Goal: Information Seeking & Learning: Learn about a topic

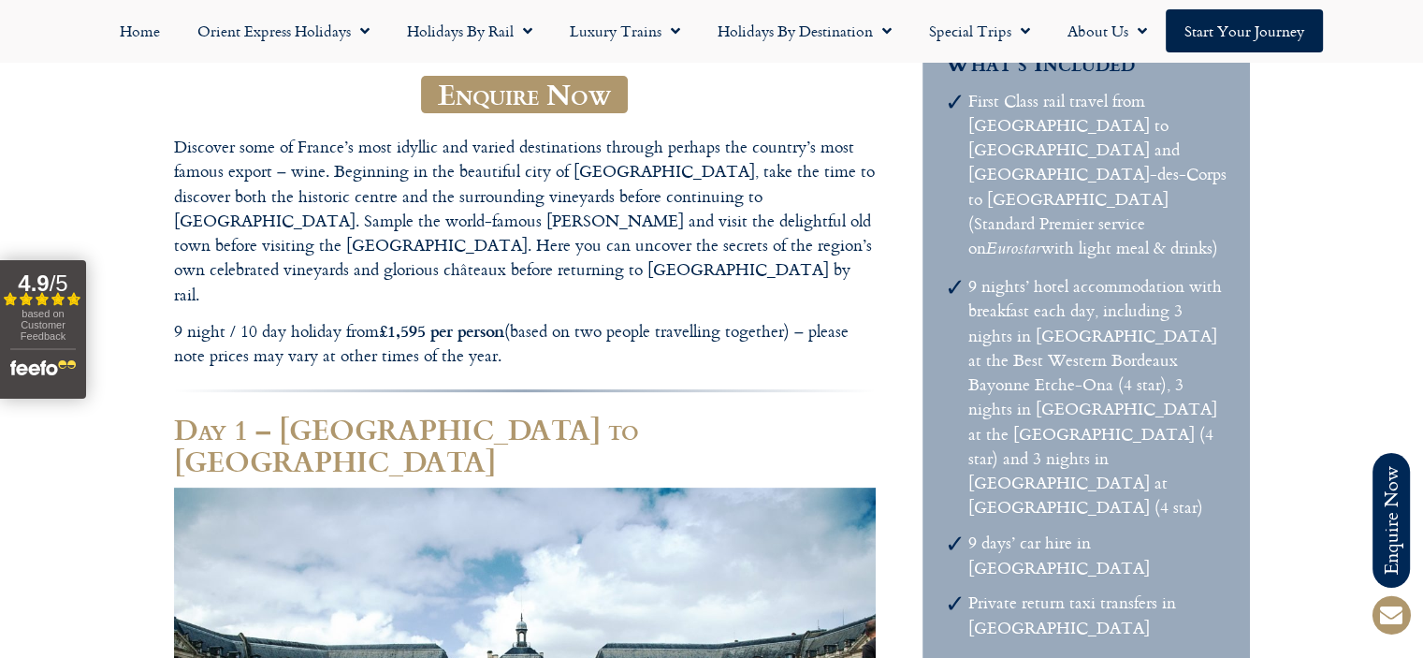
scroll to position [34, 0]
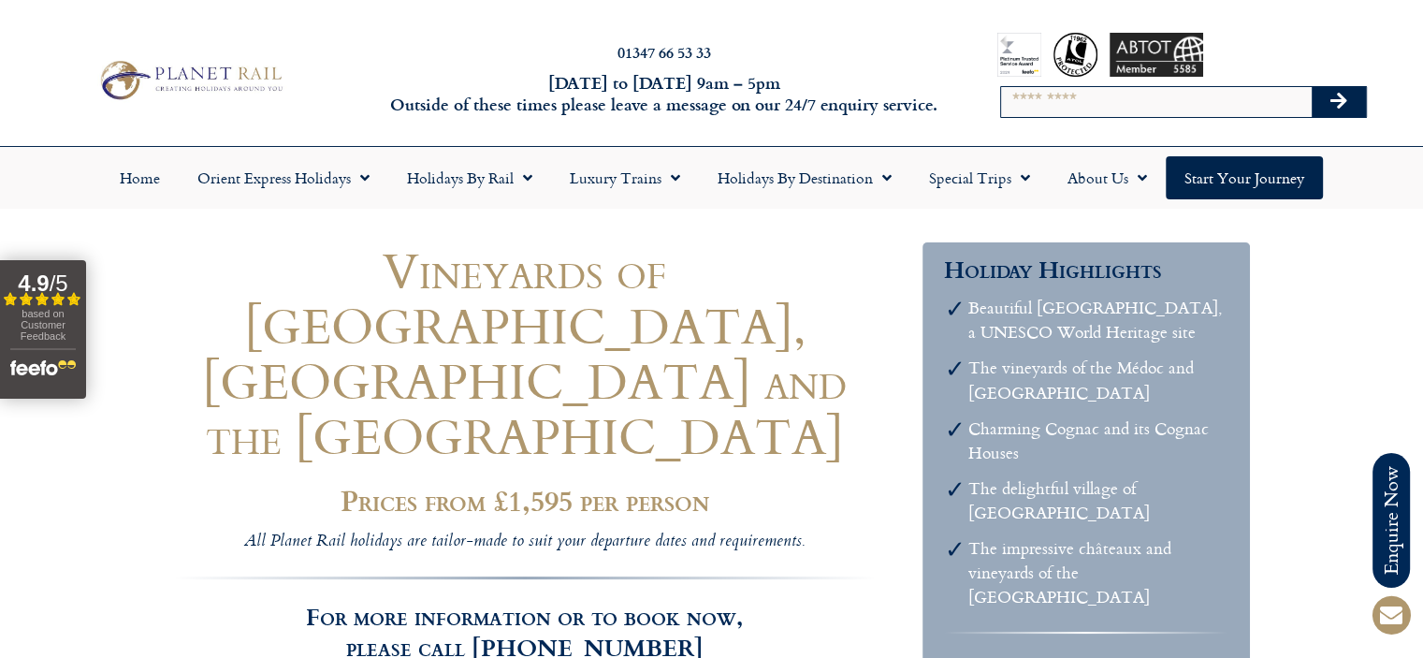
scroll to position [0, 0]
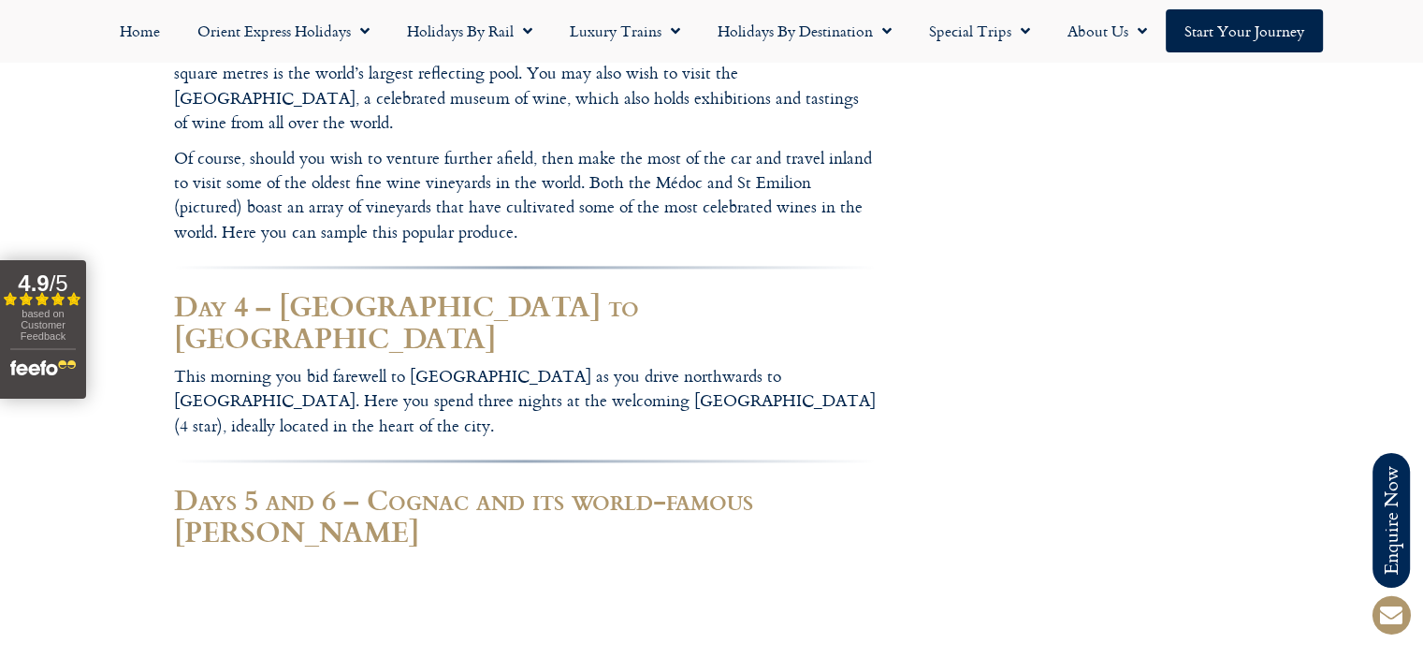
scroll to position [2437, 0]
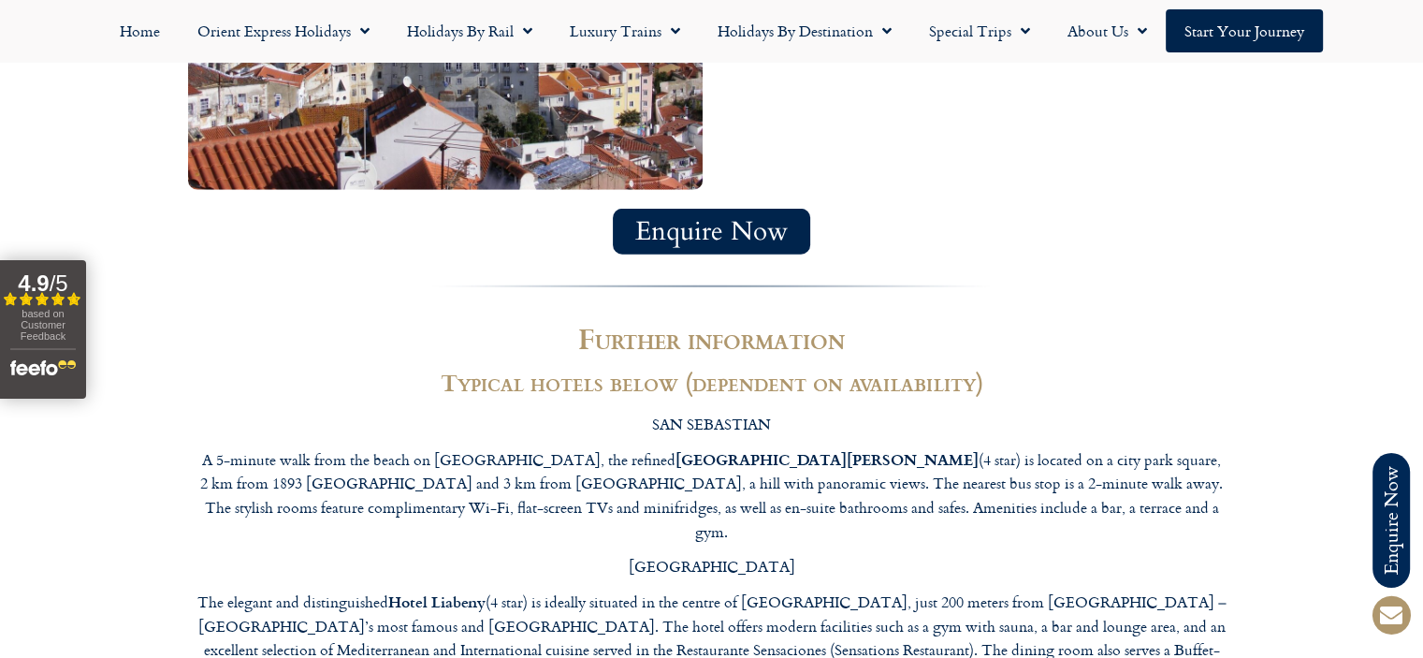
scroll to position [5159, 0]
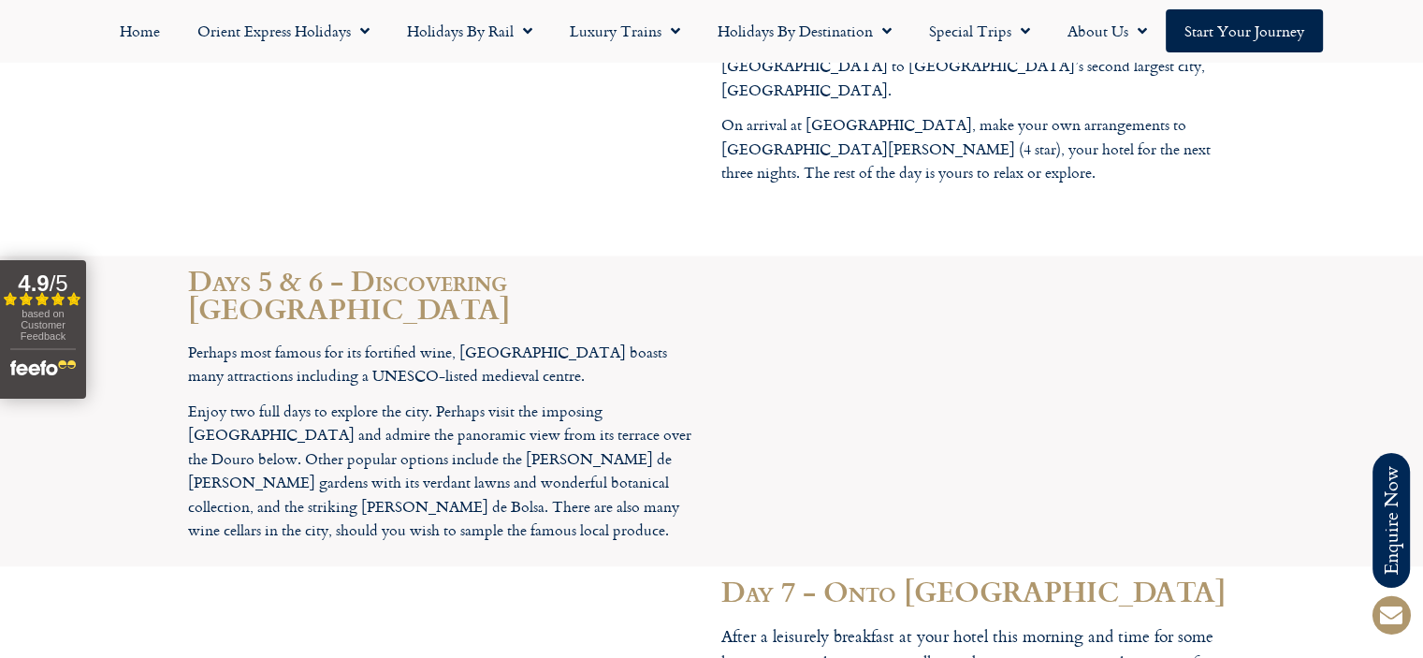
scroll to position [3595, 0]
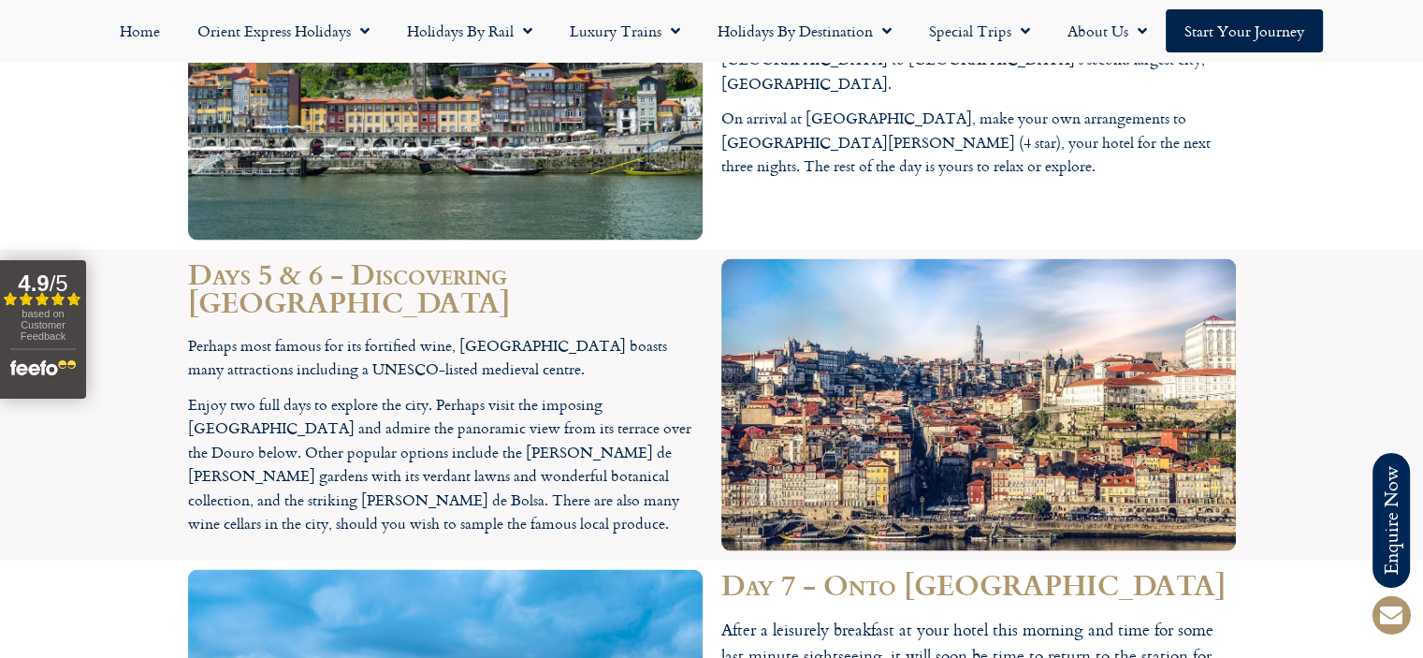
click at [184, 250] on div "Days 5 & 6 - Discovering Porto Perhaps most famous for its fortified wine, Port…" at bounding box center [445, 405] width 533 height 311
click at [187, 250] on div "Days 5 & 6 - Discovering Porto Perhaps most famous for its fortified wine, Port…" at bounding box center [445, 405] width 533 height 311
click at [160, 250] on section "Days 5 & 6 - Discovering Porto Perhaps most famous for its fortified wine, Port…" at bounding box center [711, 405] width 1423 height 311
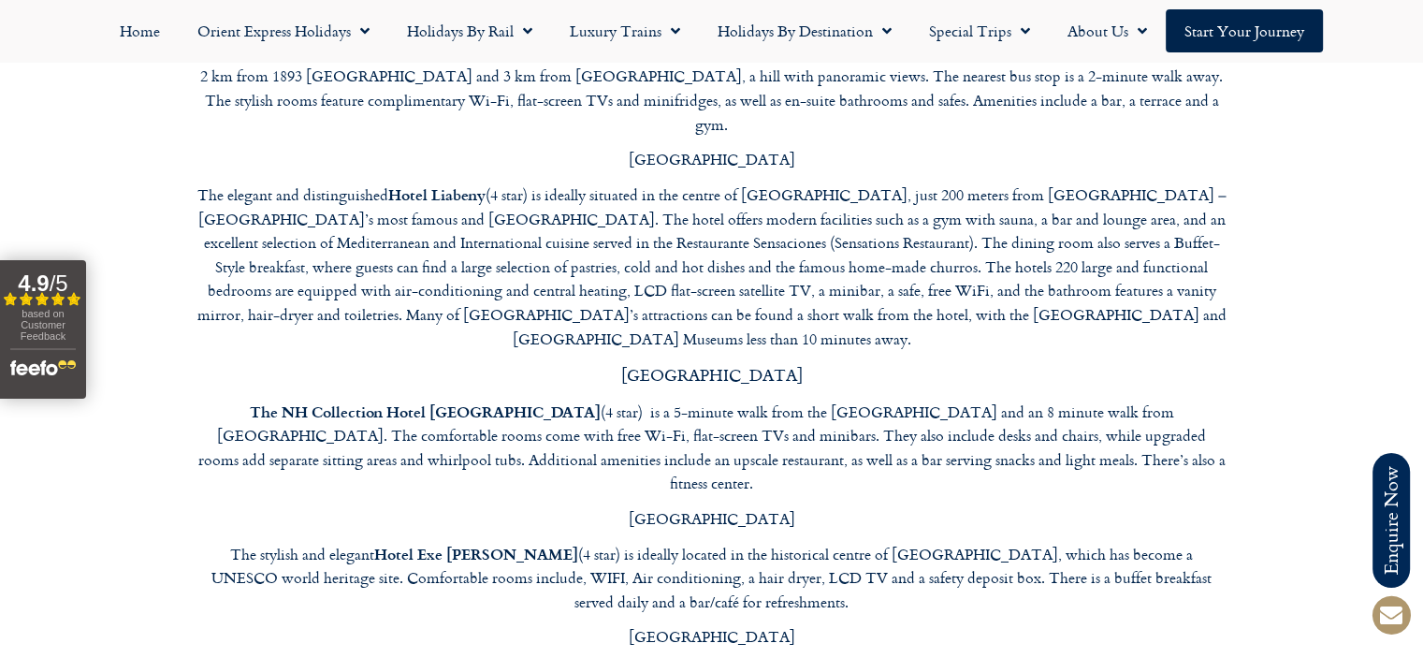
scroll to position [5565, 0]
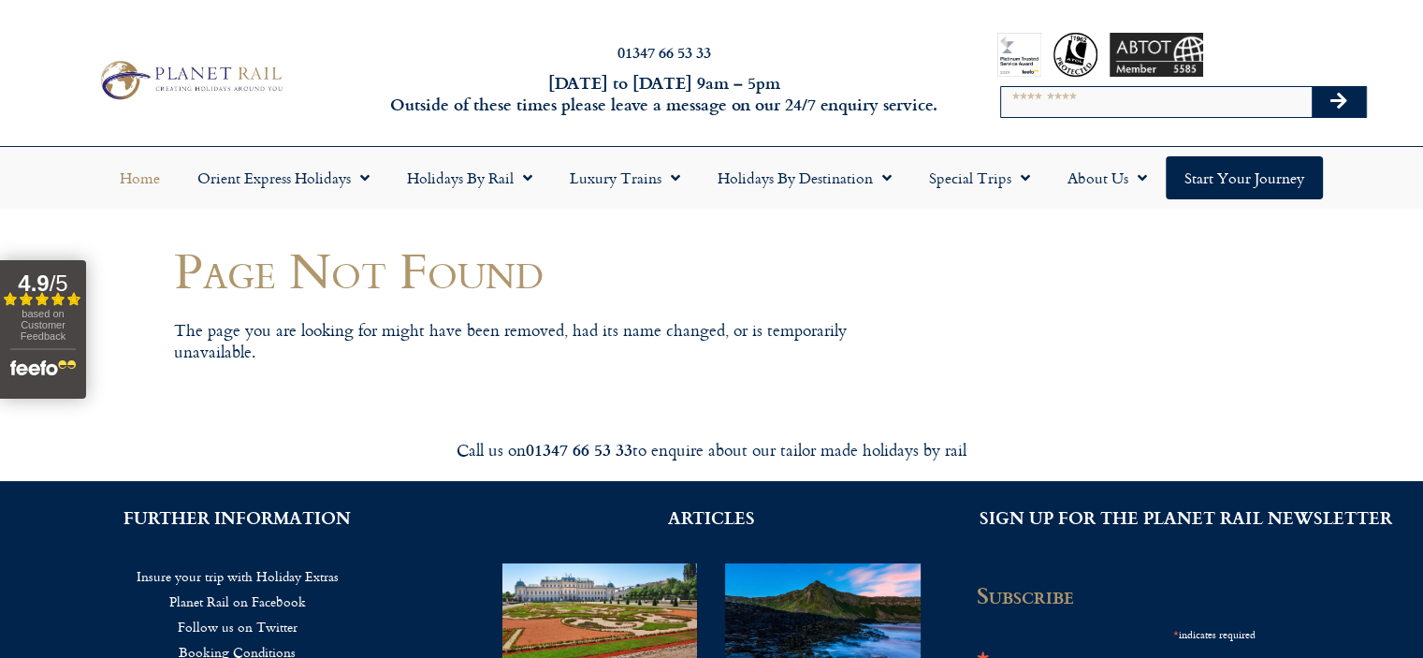
click at [155, 180] on link "Home" at bounding box center [140, 177] width 78 height 43
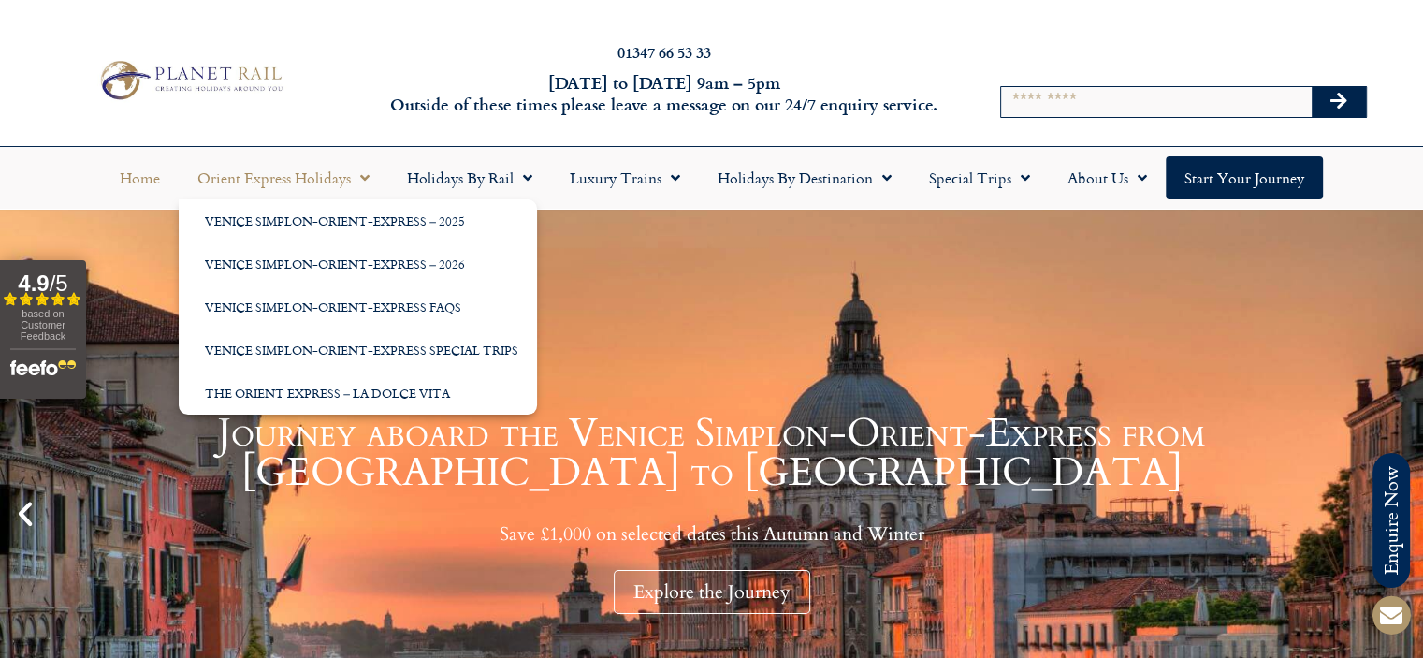
click at [314, 138] on header "01347 66 53 33 Monday to Friday 9am – 5pm Outside of these times please leave a…" at bounding box center [711, 105] width 1423 height 210
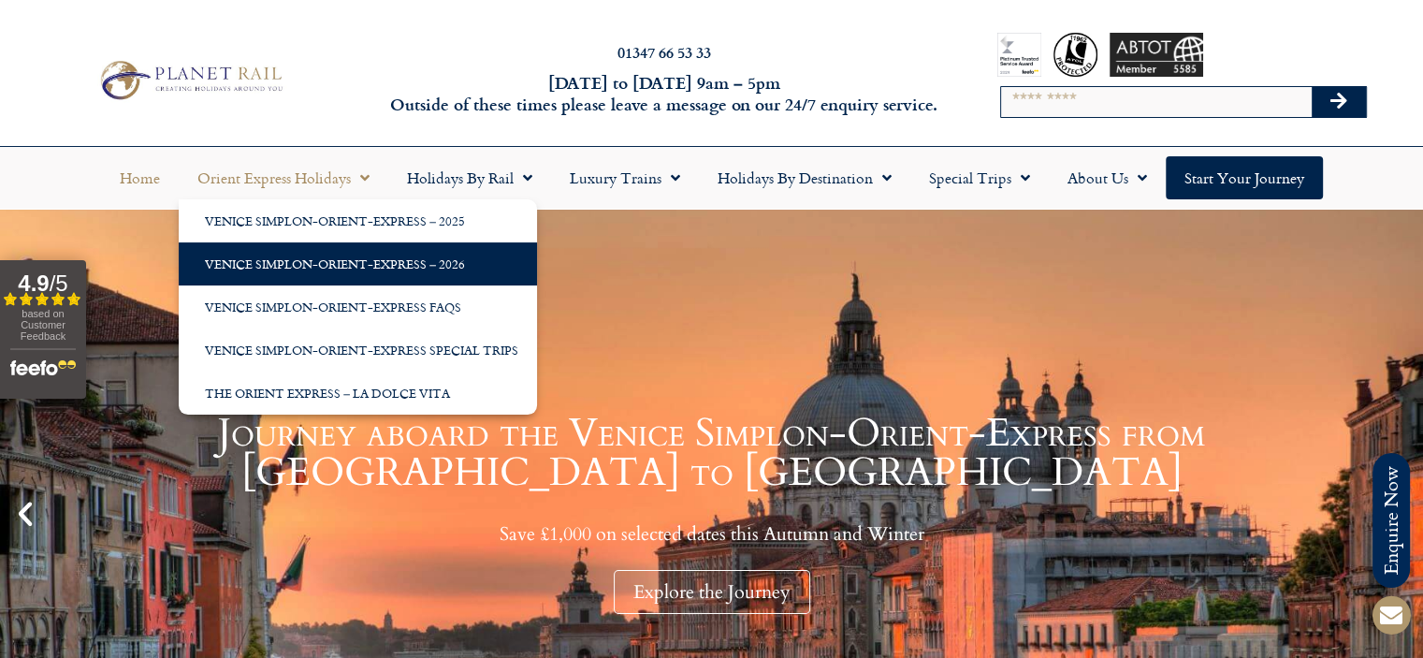
click at [394, 260] on link "Venice Simplon-Orient-Express – 2026" at bounding box center [358, 263] width 358 height 43
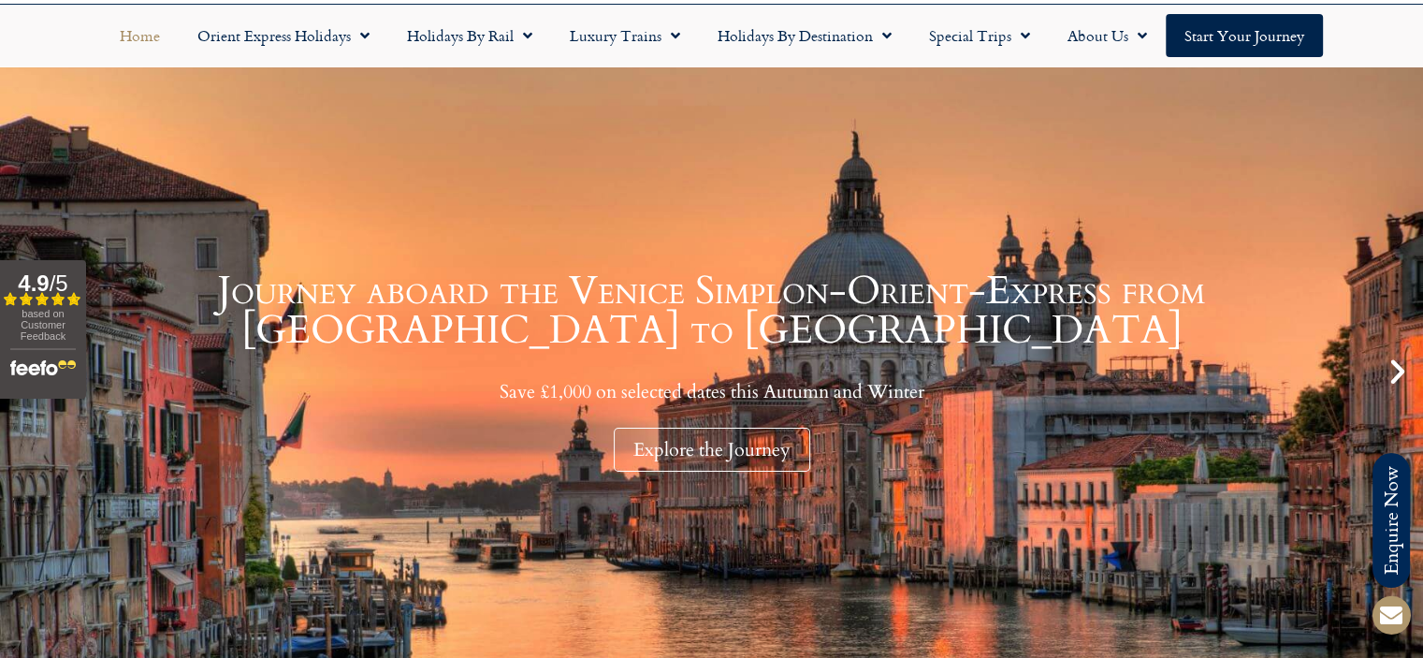
scroll to position [144, 0]
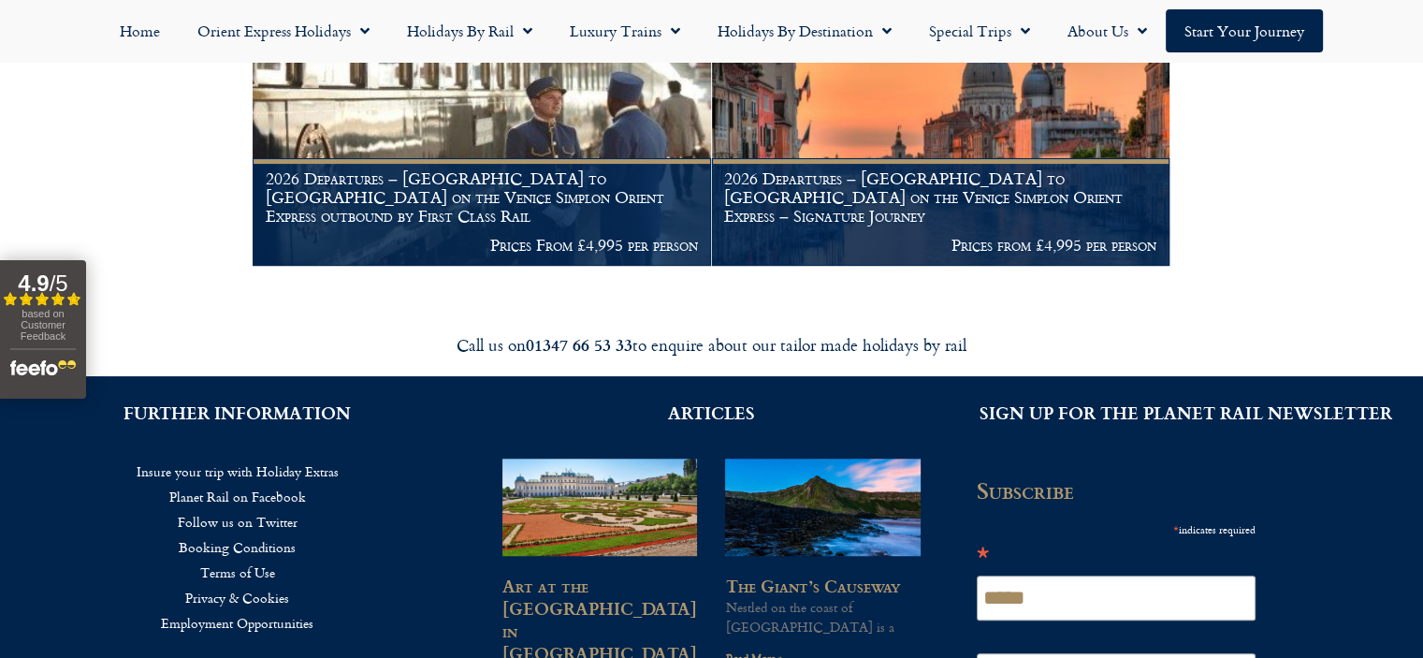
scroll to position [500, 0]
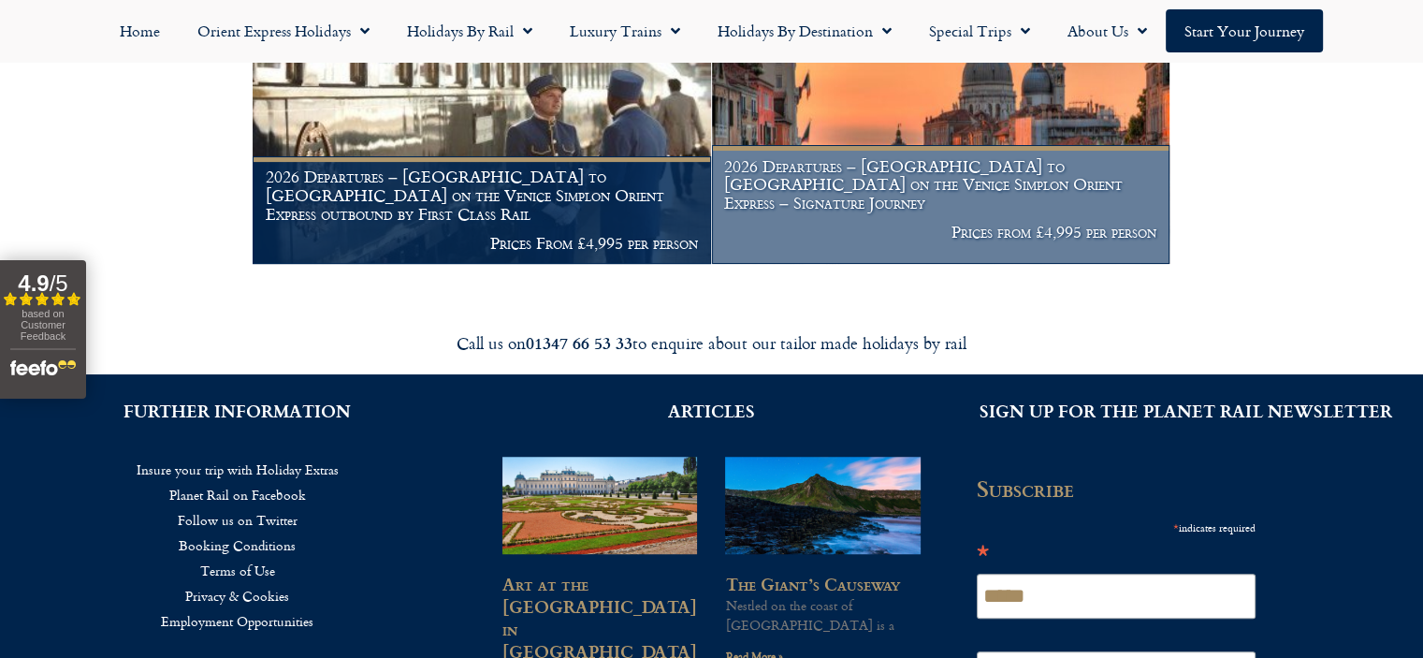
click at [876, 186] on h1 "2026 Departures – [GEOGRAPHIC_DATA] to [GEOGRAPHIC_DATA] on the Venice Simplon …" at bounding box center [940, 184] width 432 height 55
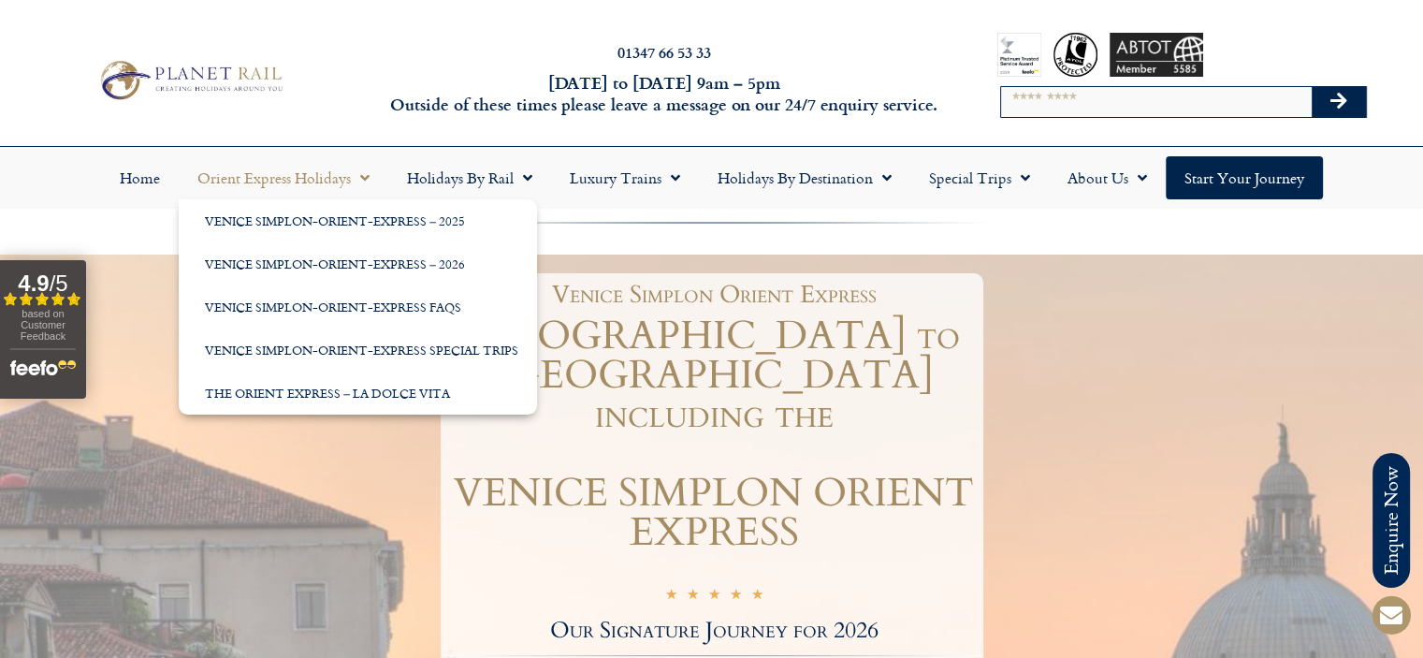
click at [352, 180] on span "Menu" at bounding box center [360, 178] width 19 height 34
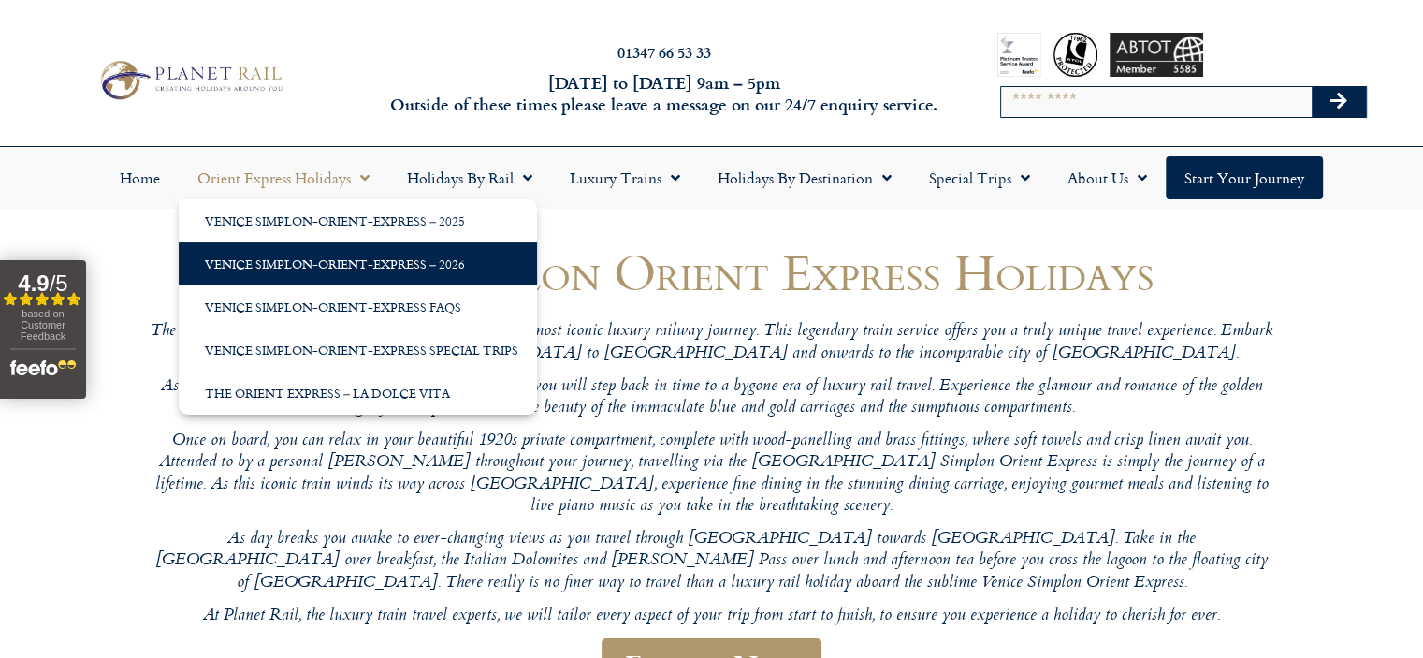
click at [391, 254] on link "Venice Simplon-Orient-Express – 2026" at bounding box center [358, 263] width 358 height 43
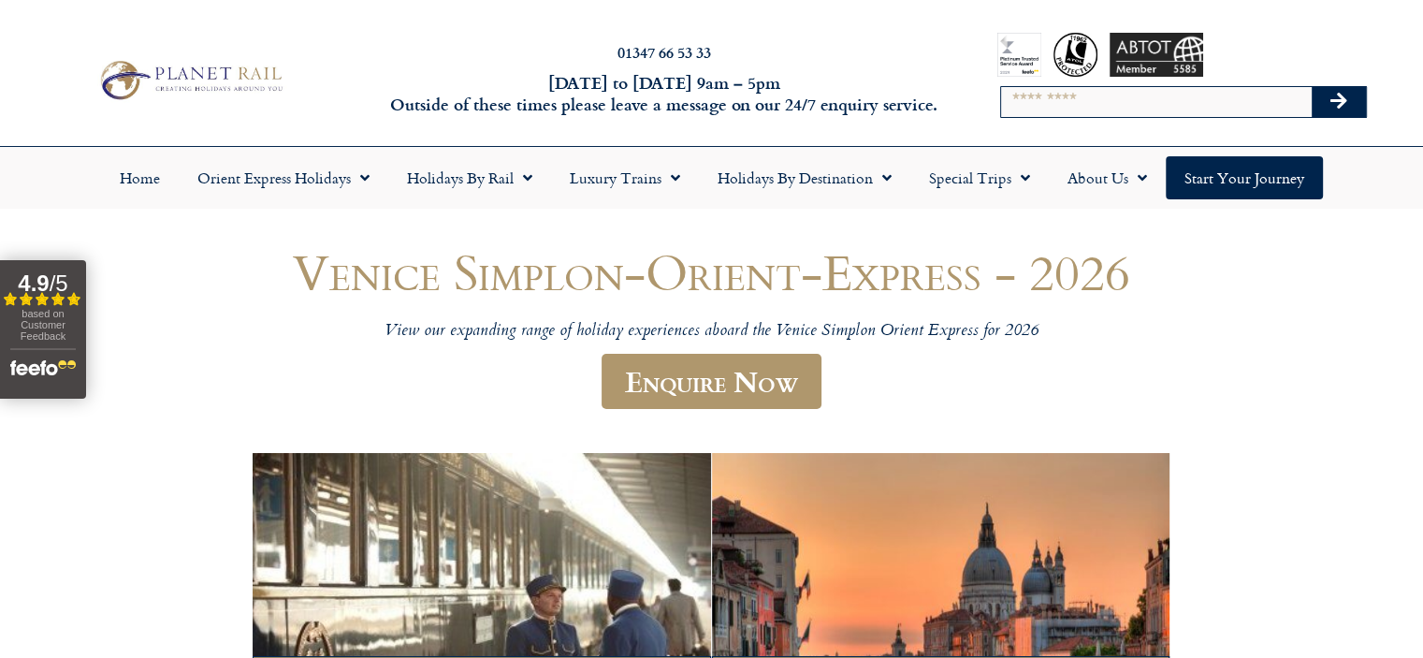
click at [1267, 357] on header "Venice Simplon-Orient-Express - 2026 View our expanding range of holiday experi…" at bounding box center [712, 337] width 1123 height 186
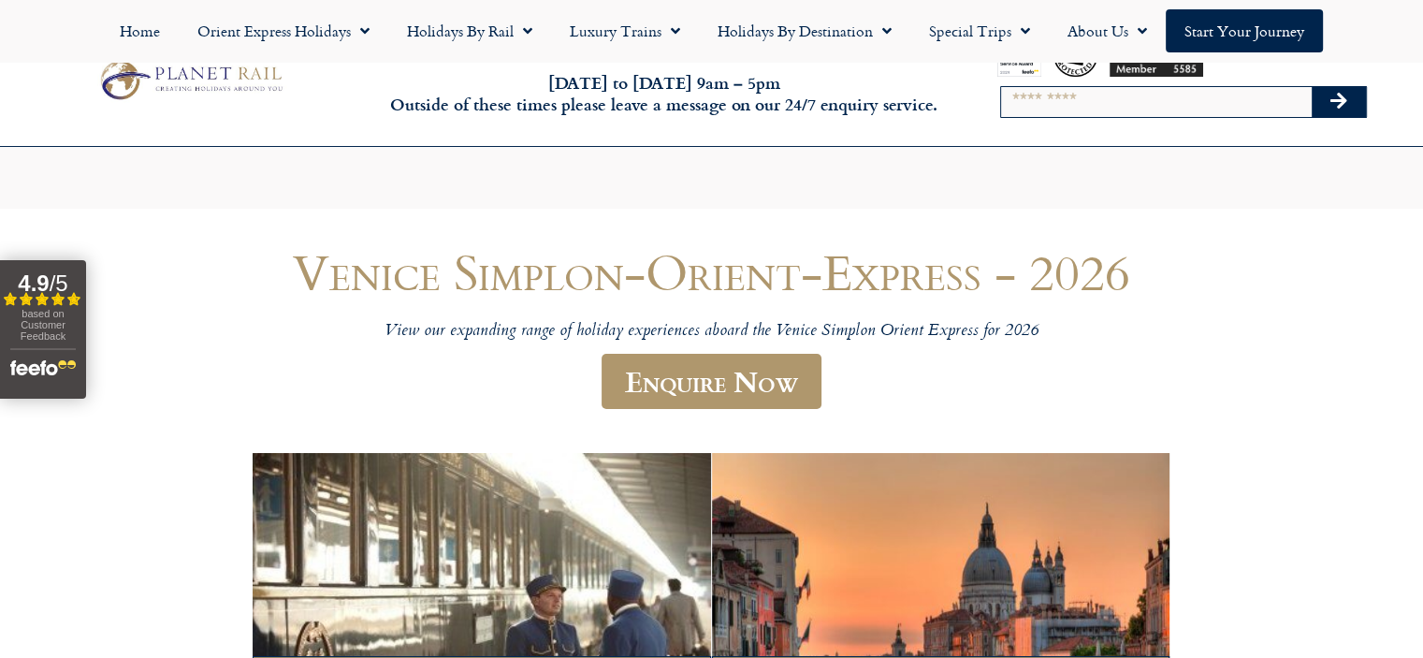
scroll to position [575, 0]
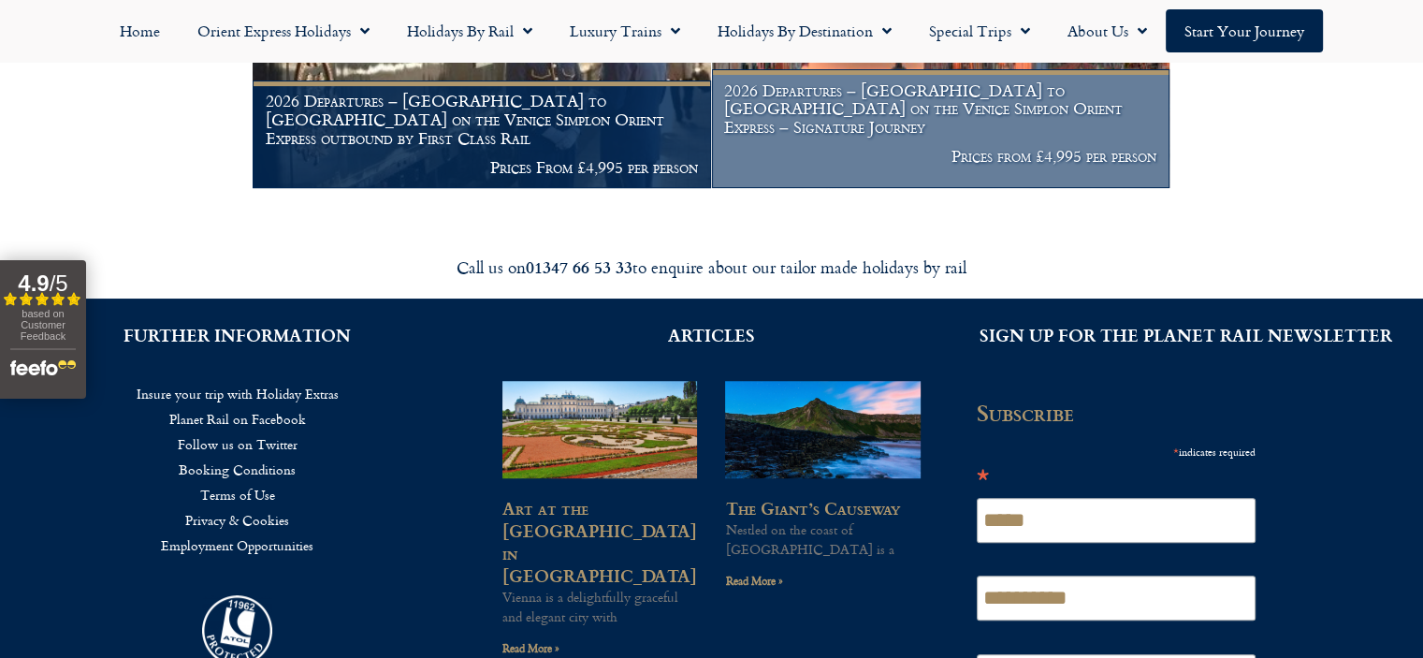
click at [1036, 143] on figcaption "2026 Departures – [GEOGRAPHIC_DATA] to [GEOGRAPHIC_DATA] on the Venice Simplon …" at bounding box center [940, 128] width 457 height 119
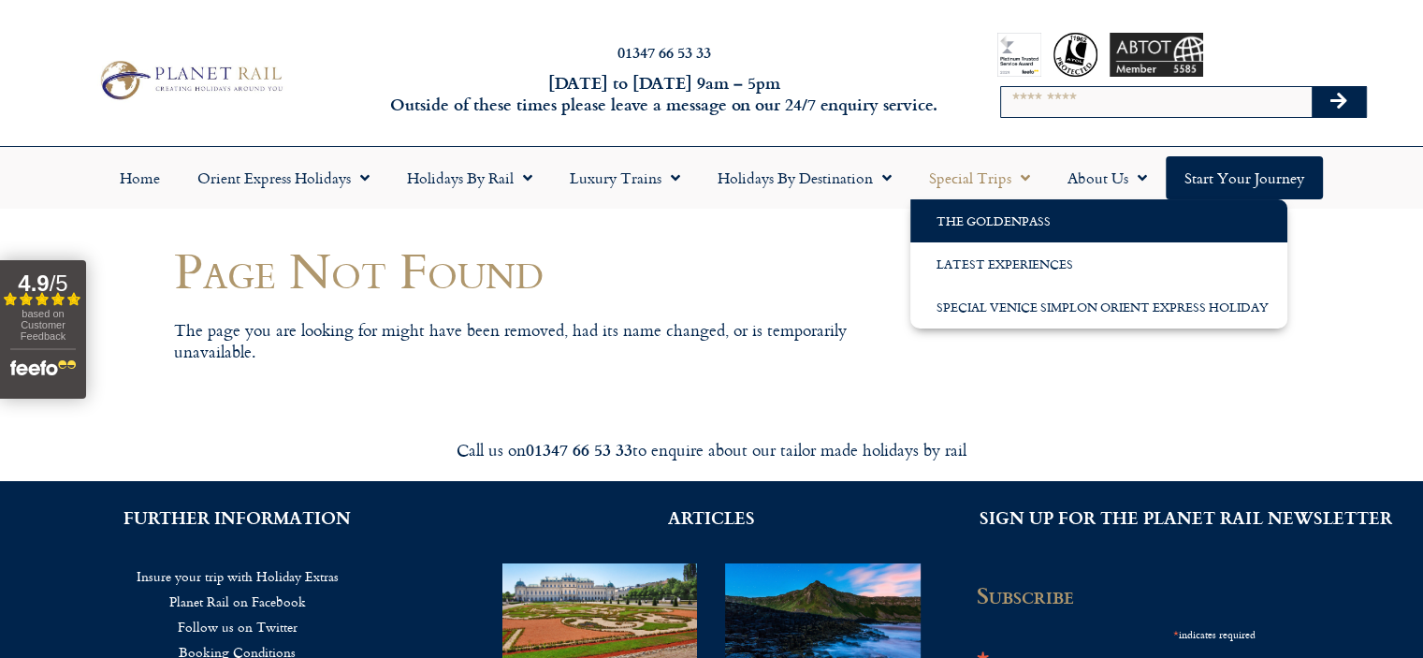
click at [967, 213] on link "The GoldenPass" at bounding box center [1098, 220] width 377 height 43
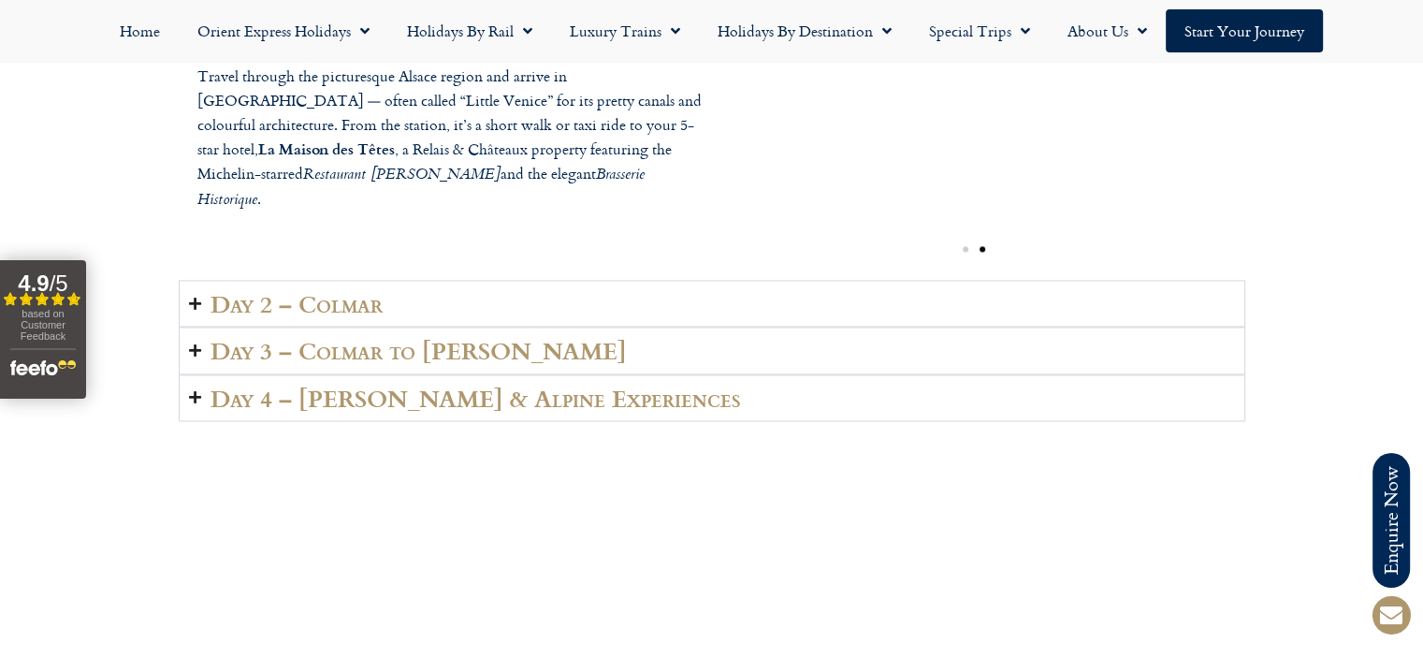
scroll to position [2856, 0]
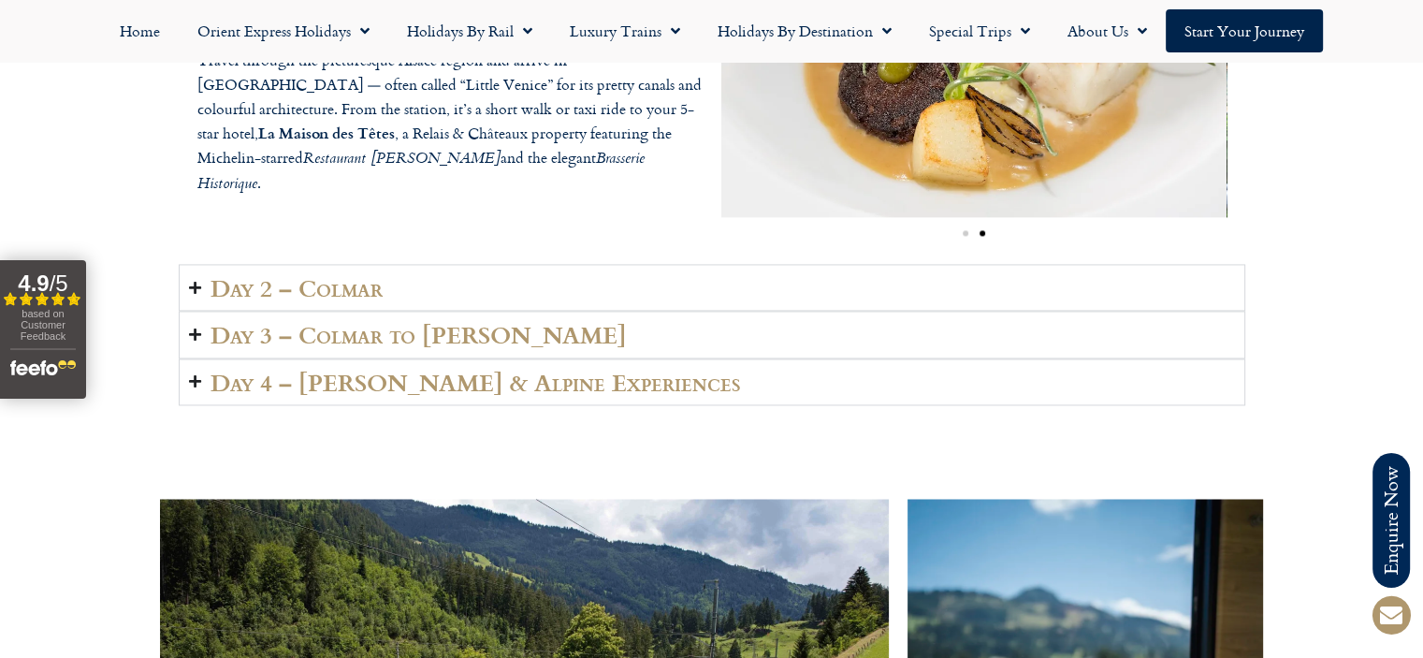
click at [191, 274] on summary "Day 2 – Colmar" at bounding box center [712, 287] width 1066 height 47
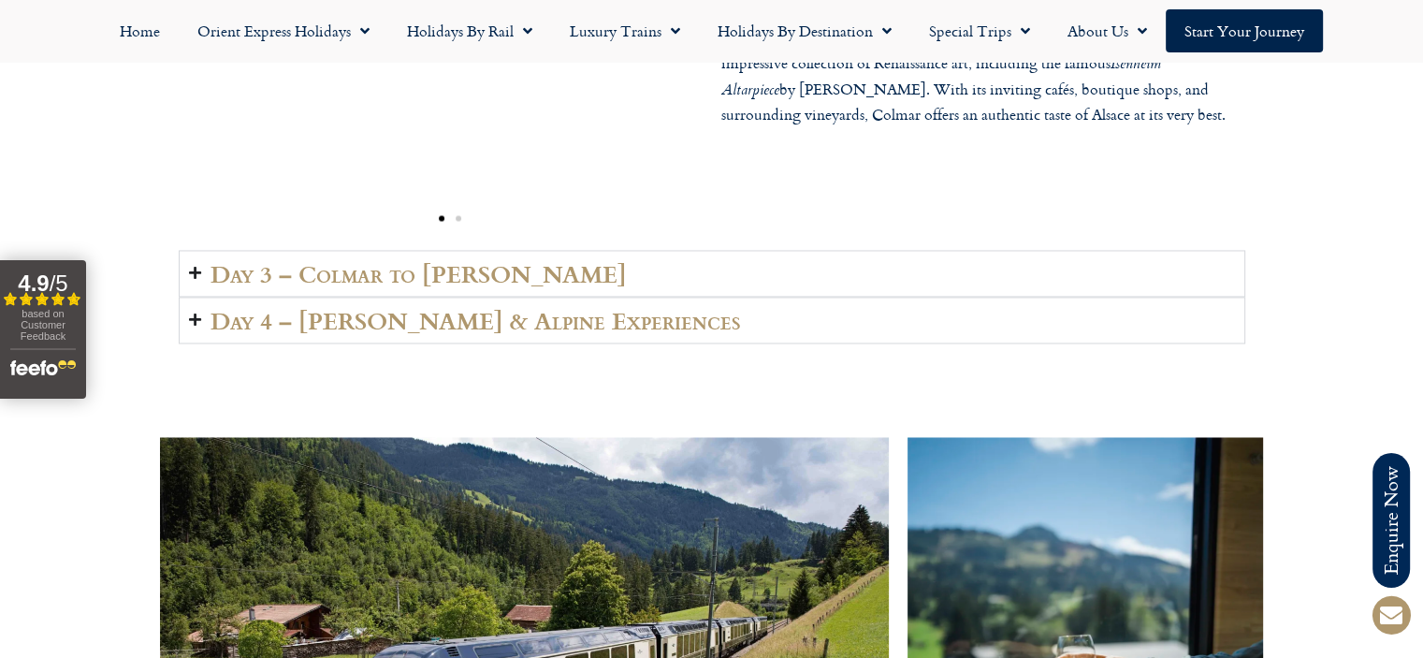
scroll to position [2992, 0]
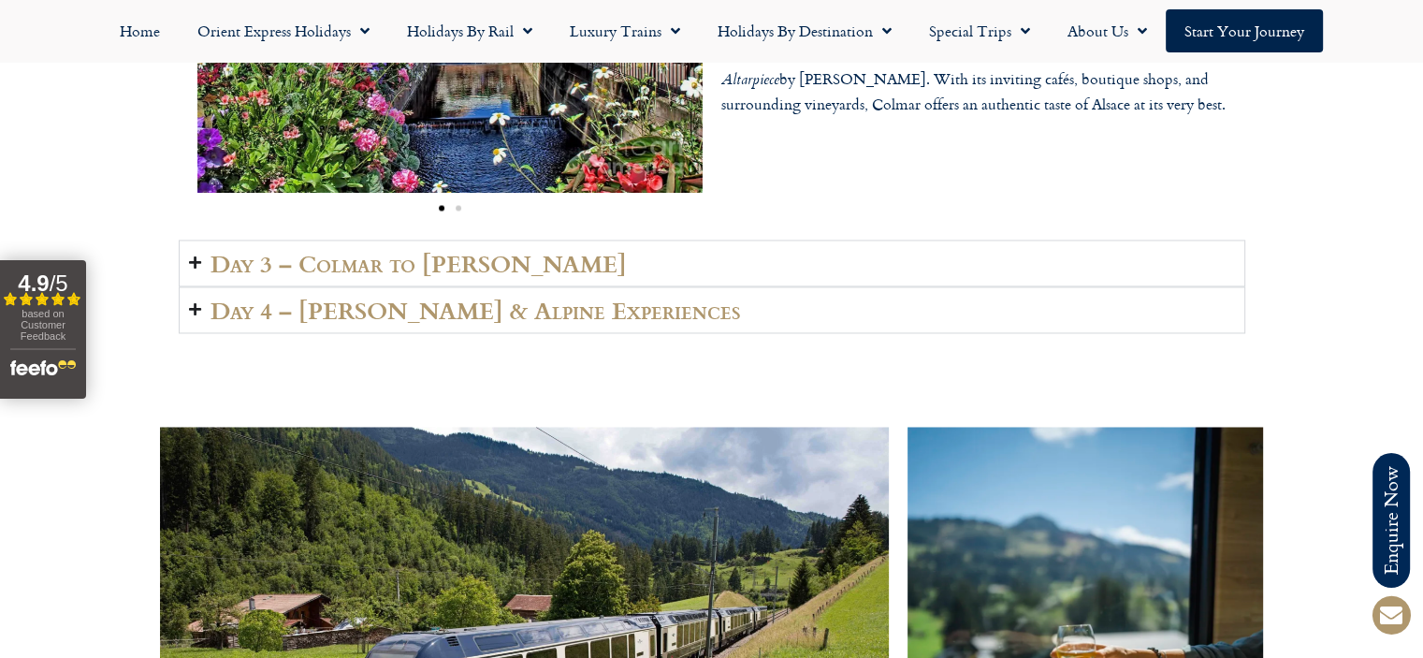
click at [185, 249] on summary "Day 3 – Colmar to Lenk" at bounding box center [712, 262] width 1066 height 47
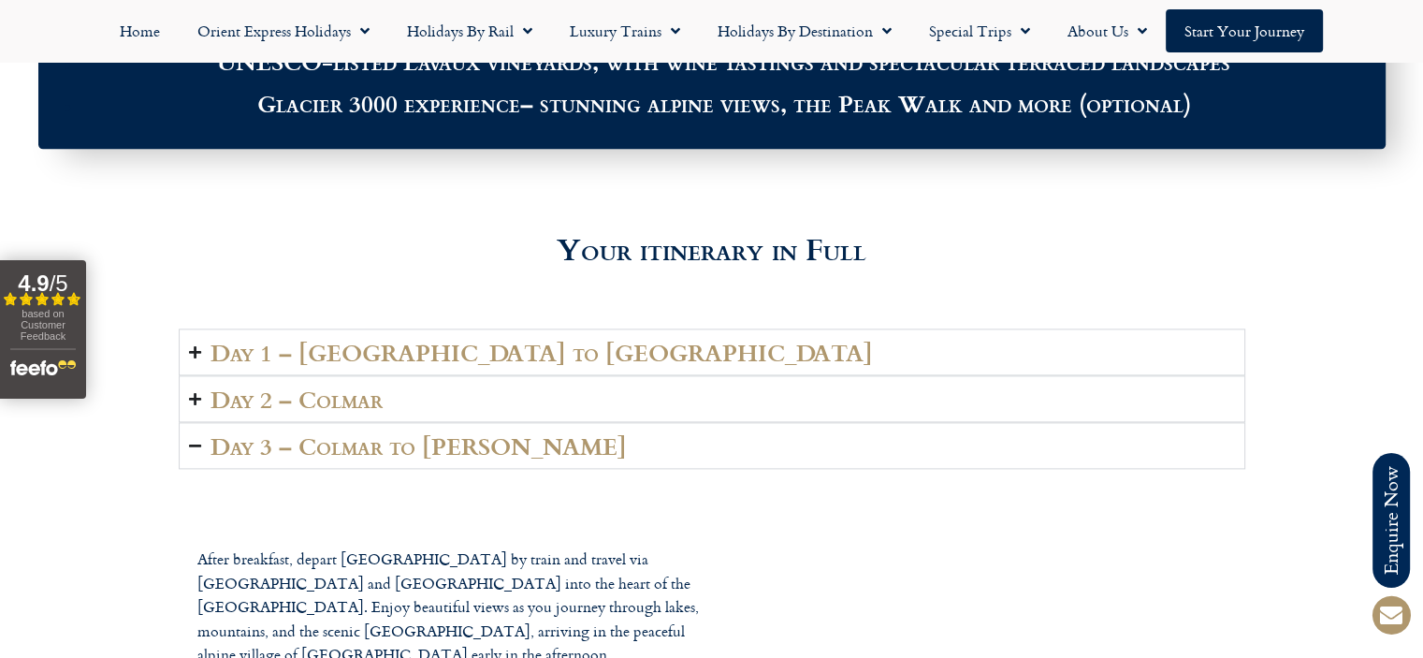
scroll to position [2346, 0]
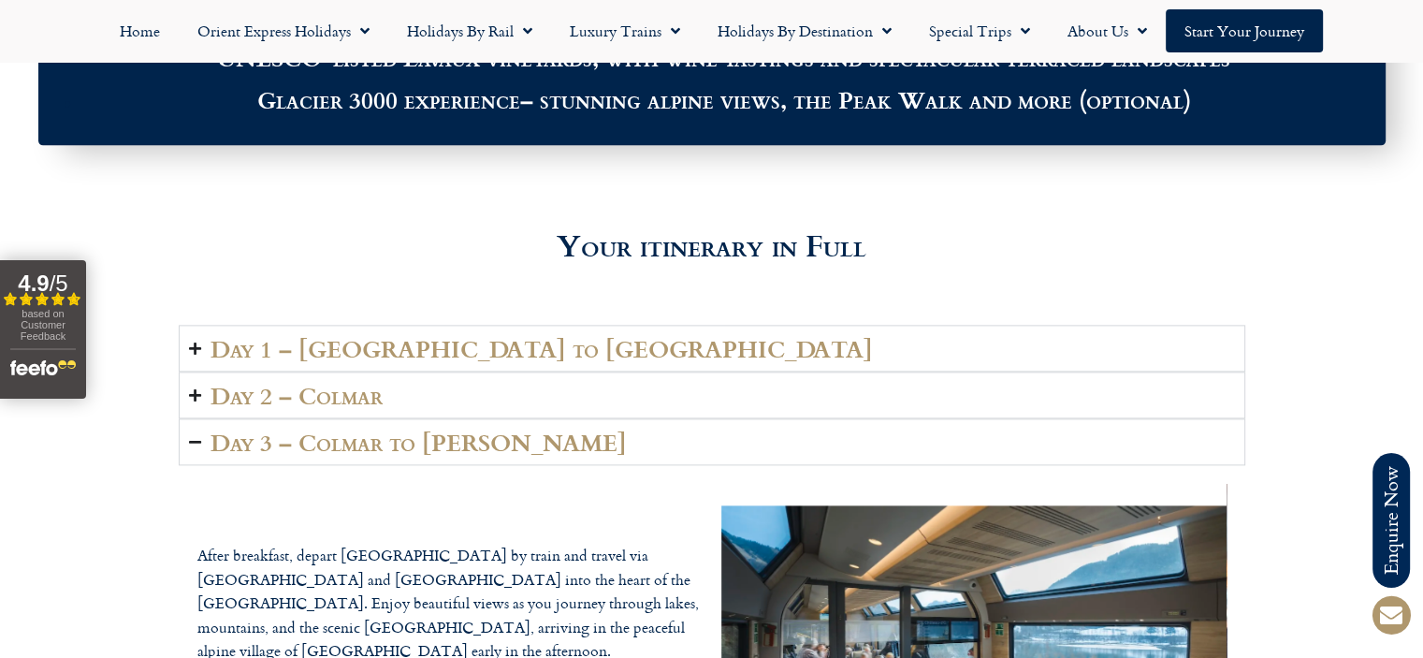
click at [198, 332] on summary "Day 1 – London to Colmar" at bounding box center [712, 348] width 1066 height 47
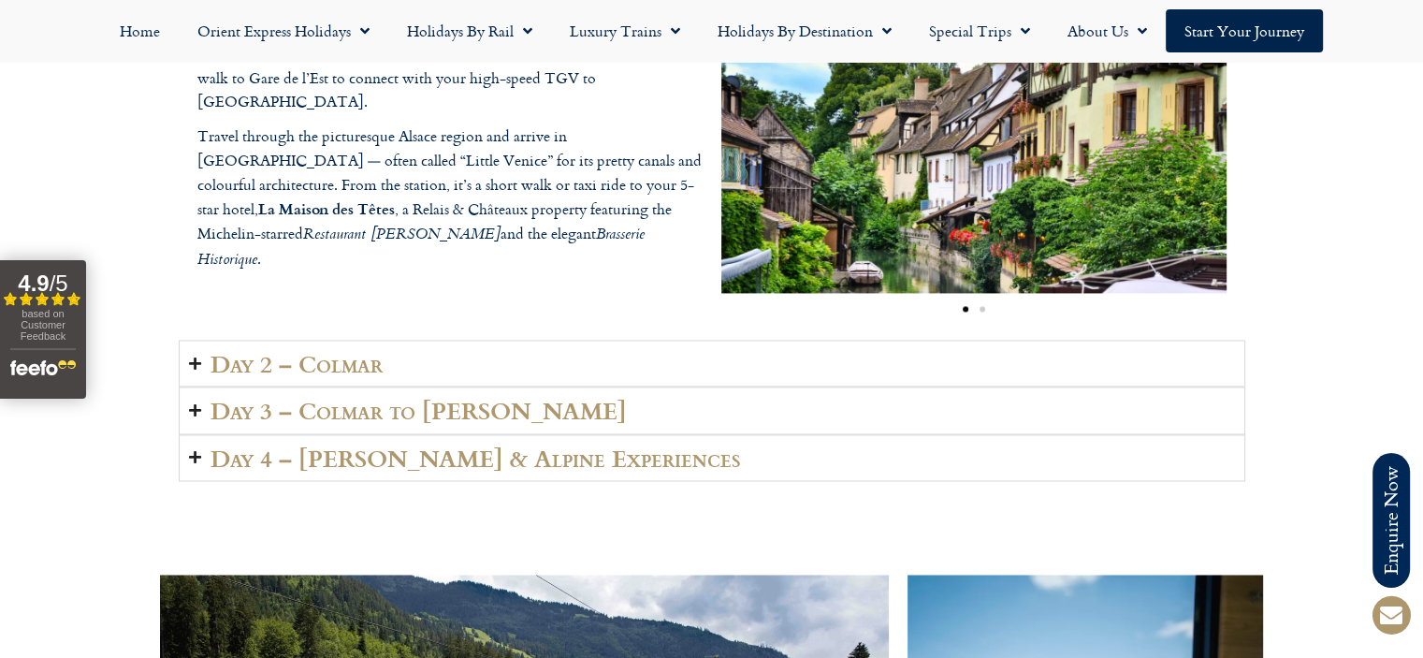
scroll to position [2781, 0]
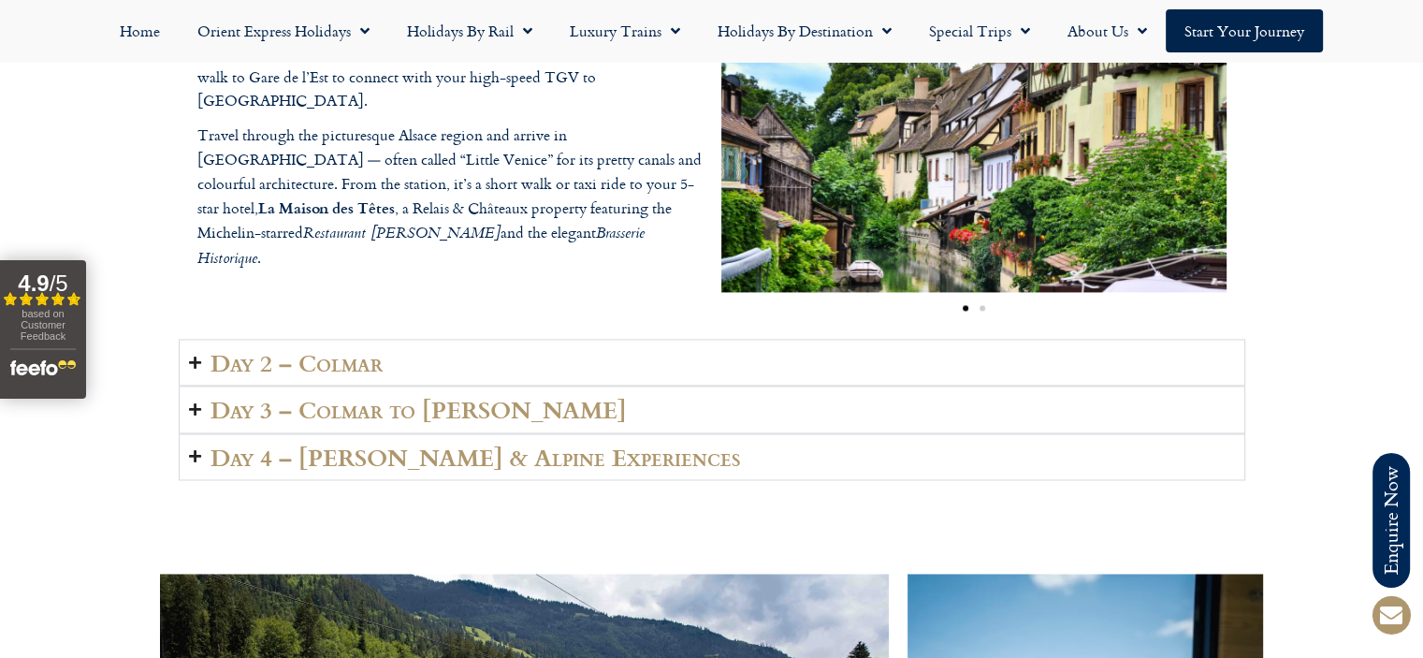
click at [189, 355] on icon "Accordion. Open links with Enter or Space, close with Escape, and navigate with…" at bounding box center [195, 362] width 12 height 14
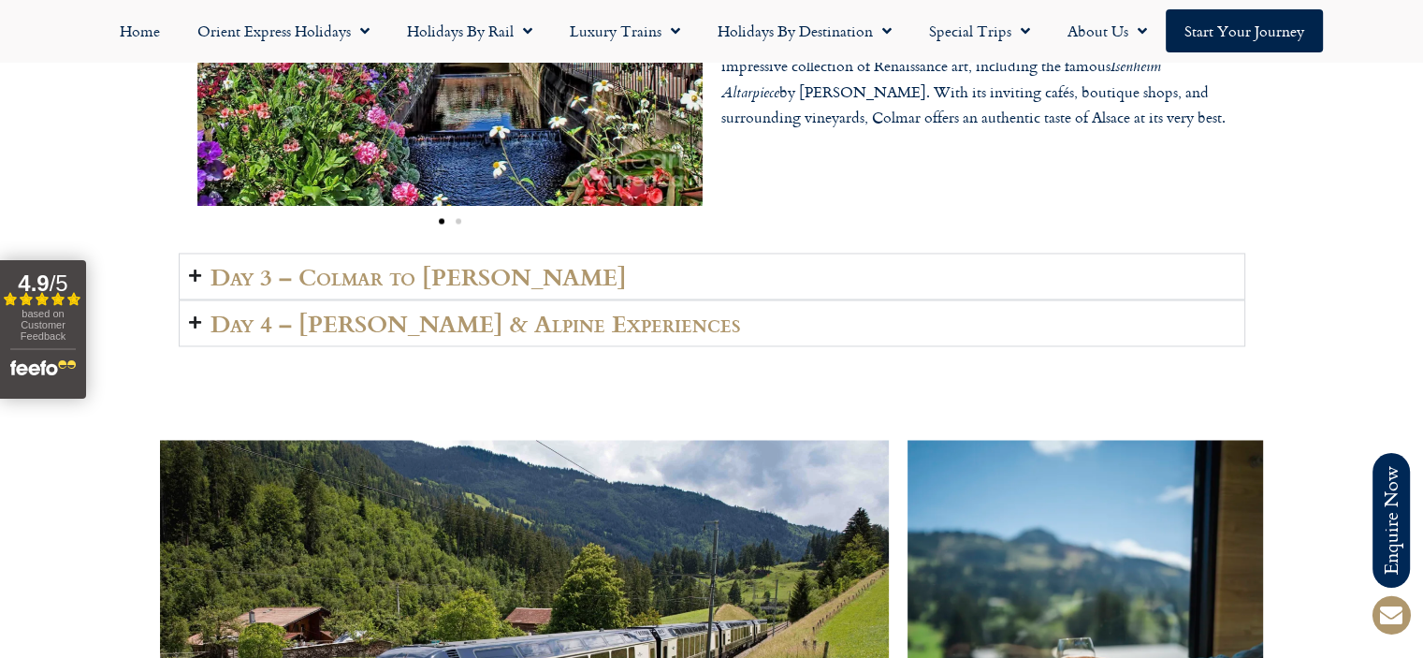
scroll to position [2988, 0]
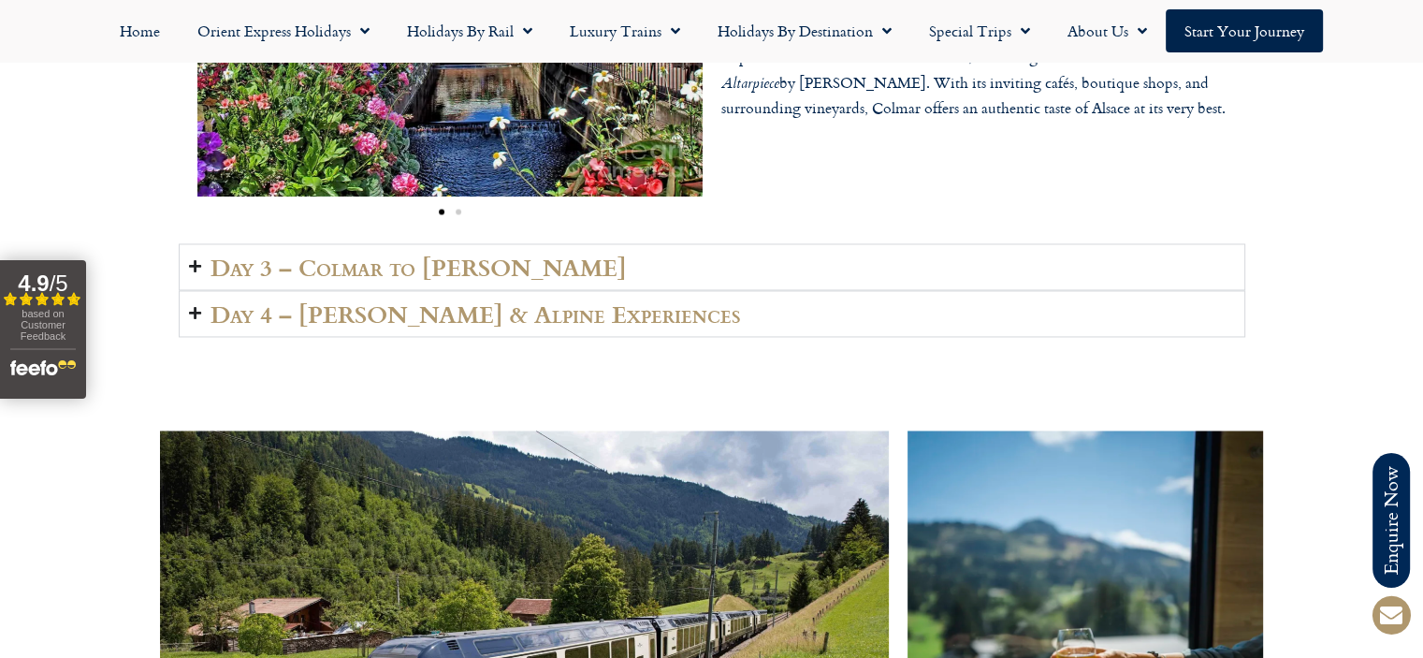
click at [181, 244] on summary "Day 3 – Colmar to Lenk" at bounding box center [712, 266] width 1066 height 47
click at [183, 290] on div "After breakfast, depart Colmar by train and travel via Basel and Bern into the …" at bounding box center [712, 512] width 1066 height 444
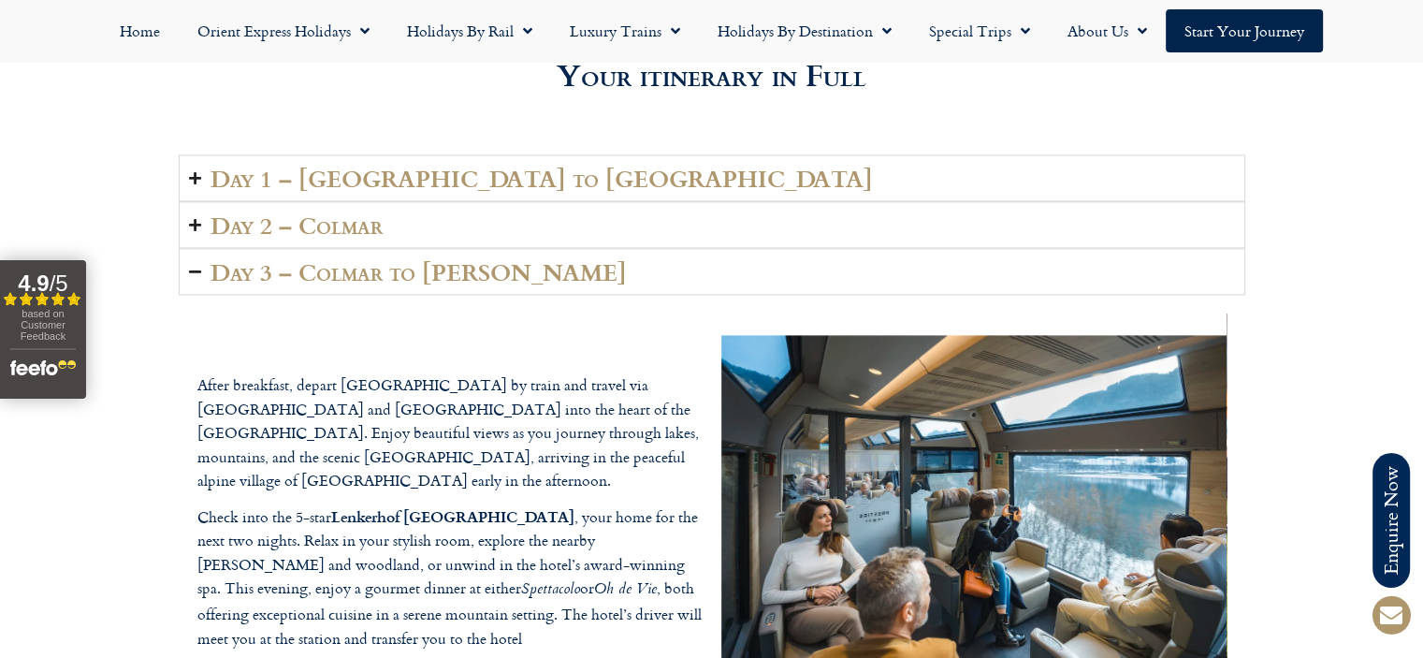
scroll to position [2482, 0]
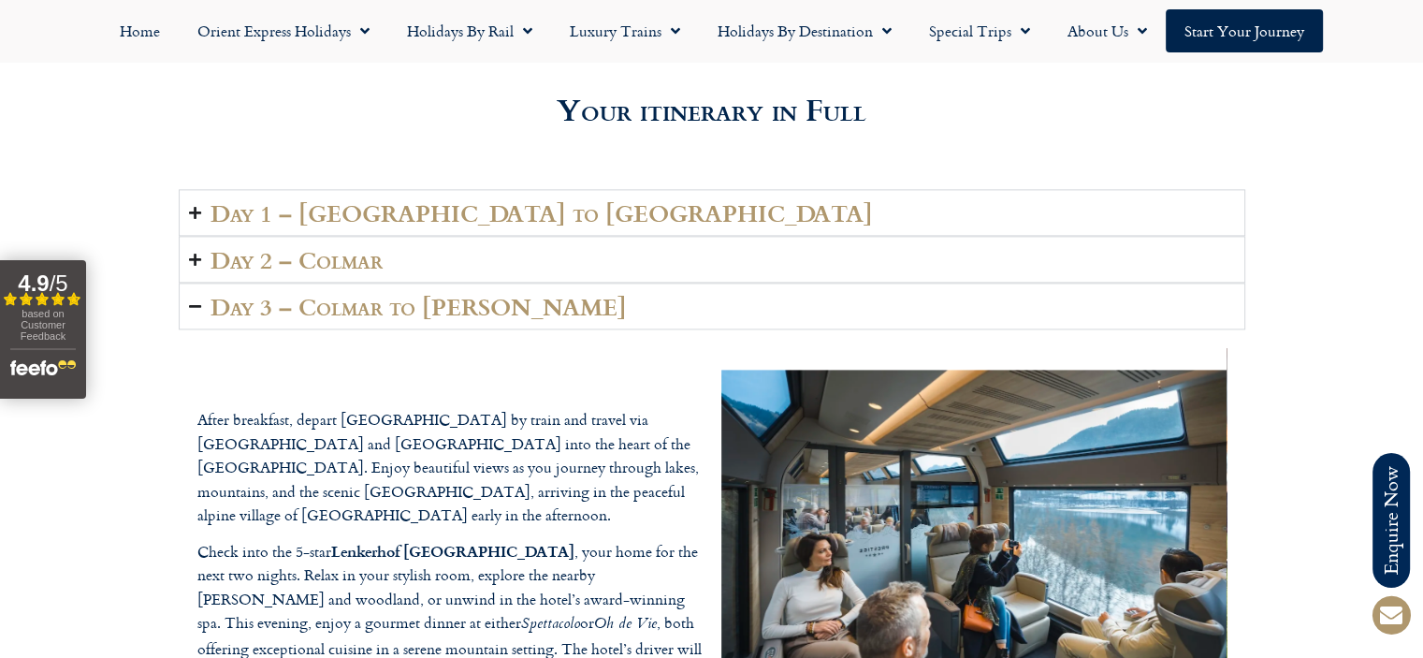
click at [193, 253] on icon "Accordion. Open links with Enter or Space, close with Escape, and navigate with…" at bounding box center [195, 260] width 12 height 14
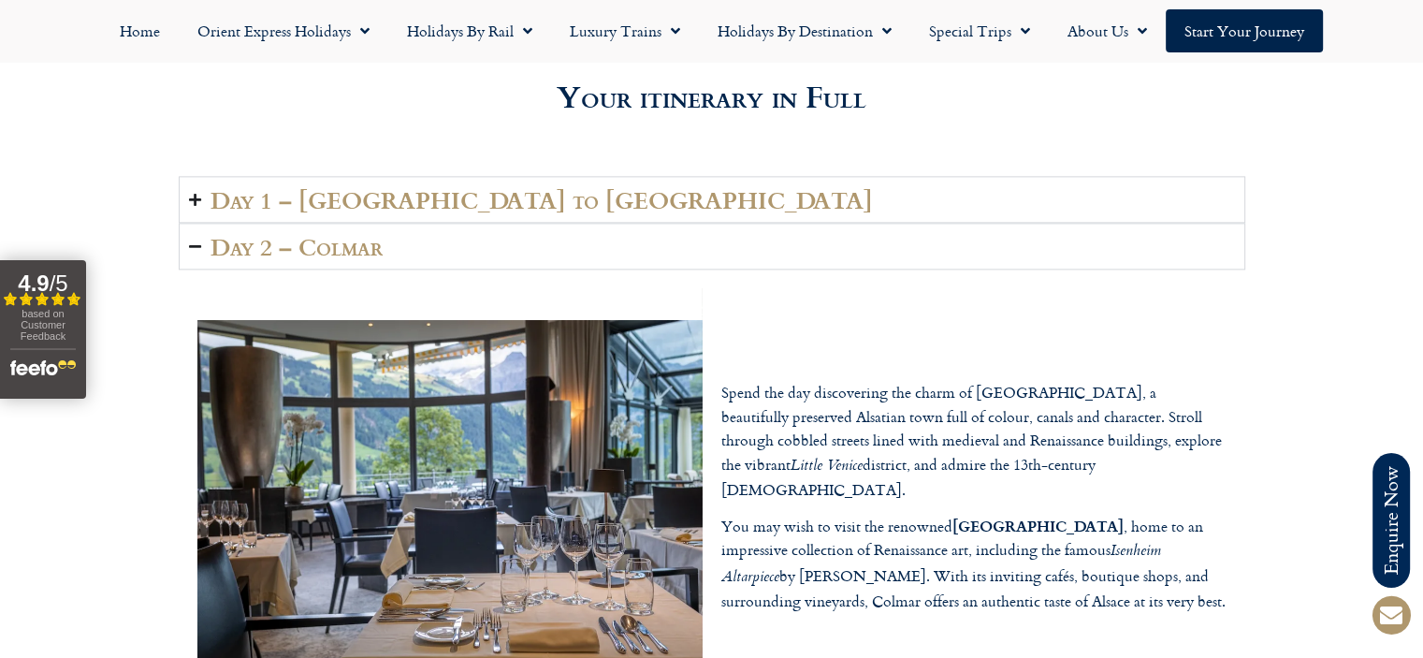
scroll to position [2493, 0]
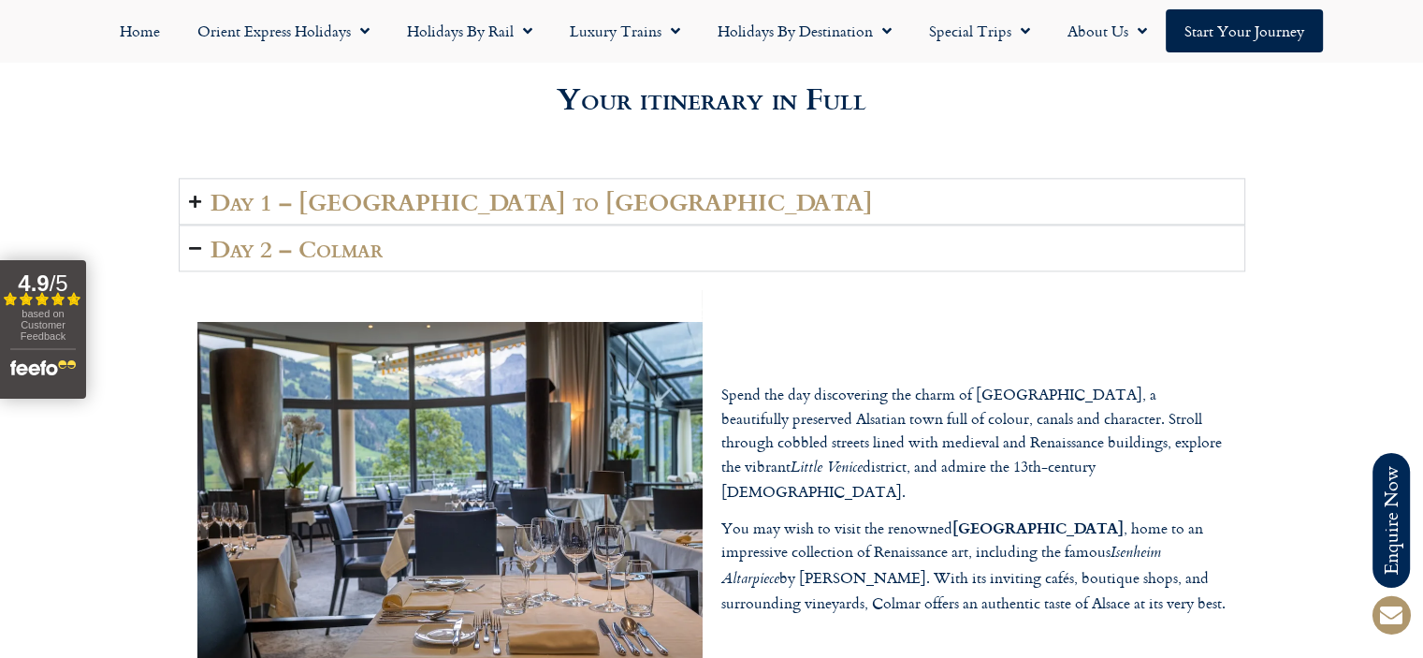
click at [181, 180] on summary "Day 1 – London to Colmar" at bounding box center [712, 201] width 1066 height 47
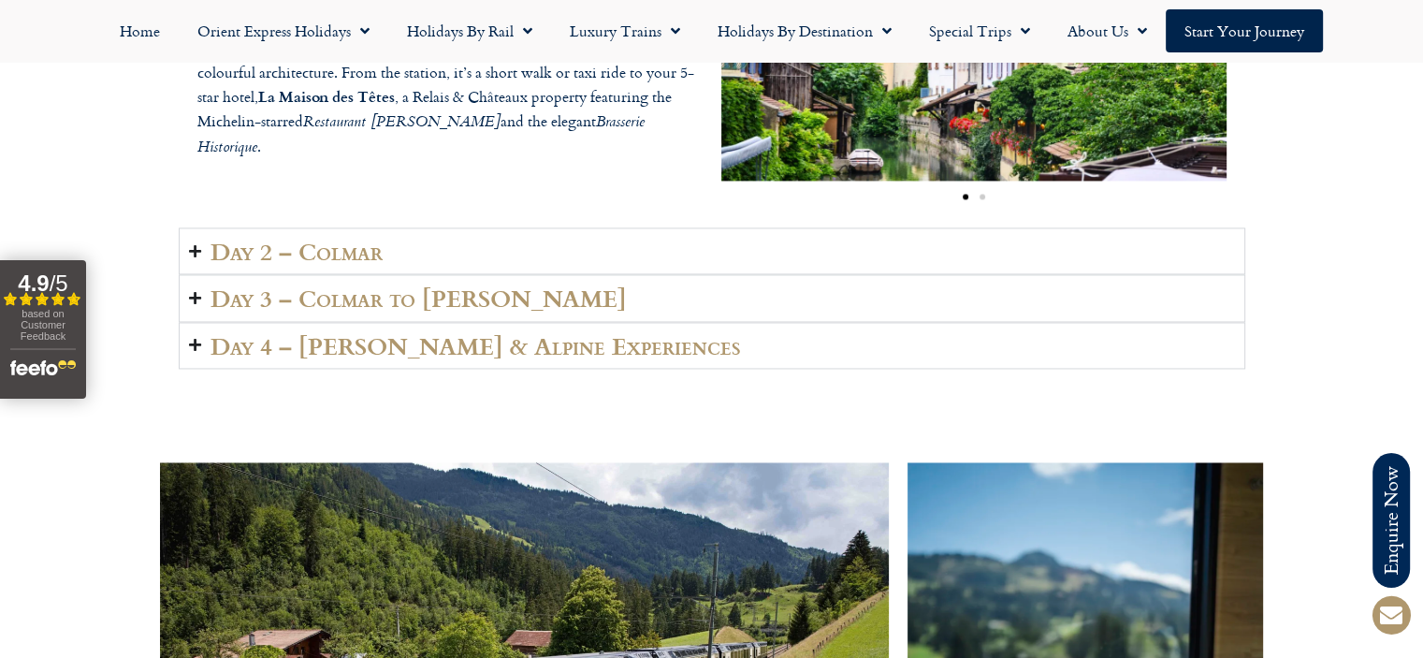
scroll to position [2893, 0]
click at [188, 238] on summary "Day 2 – Colmar" at bounding box center [712, 250] width 1066 height 47
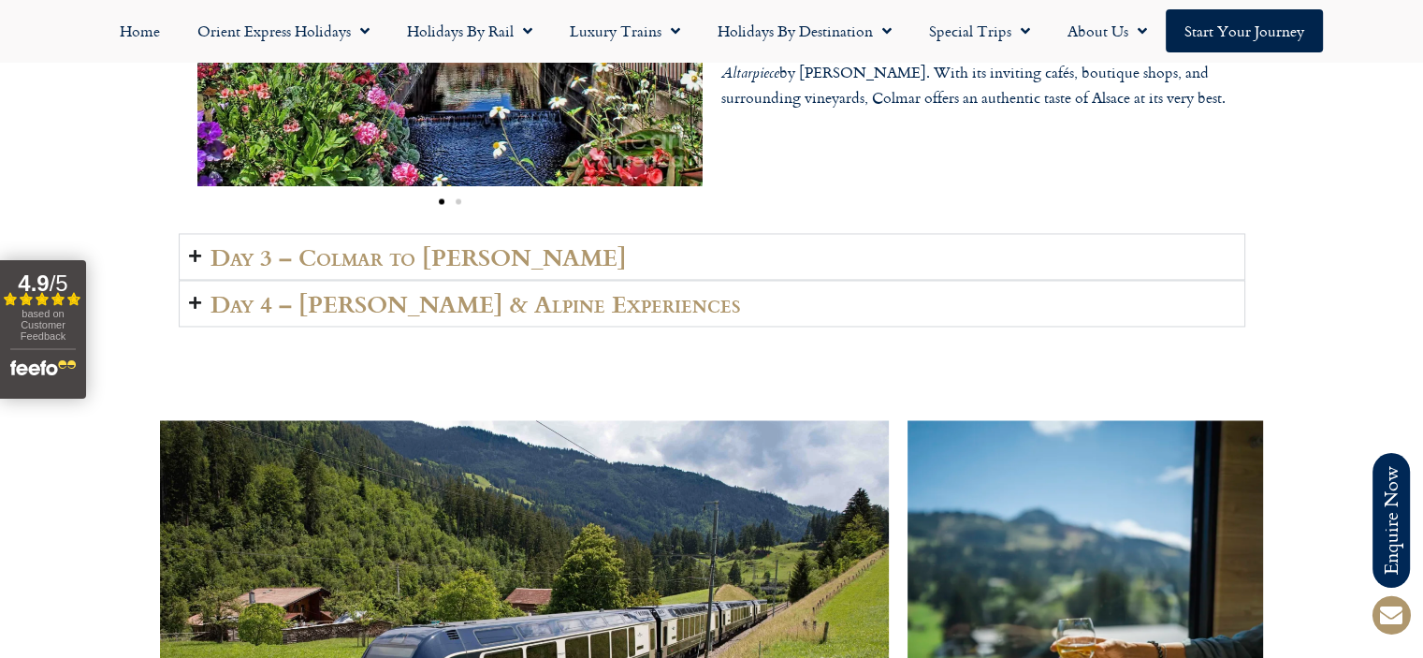
scroll to position [3009, 0]
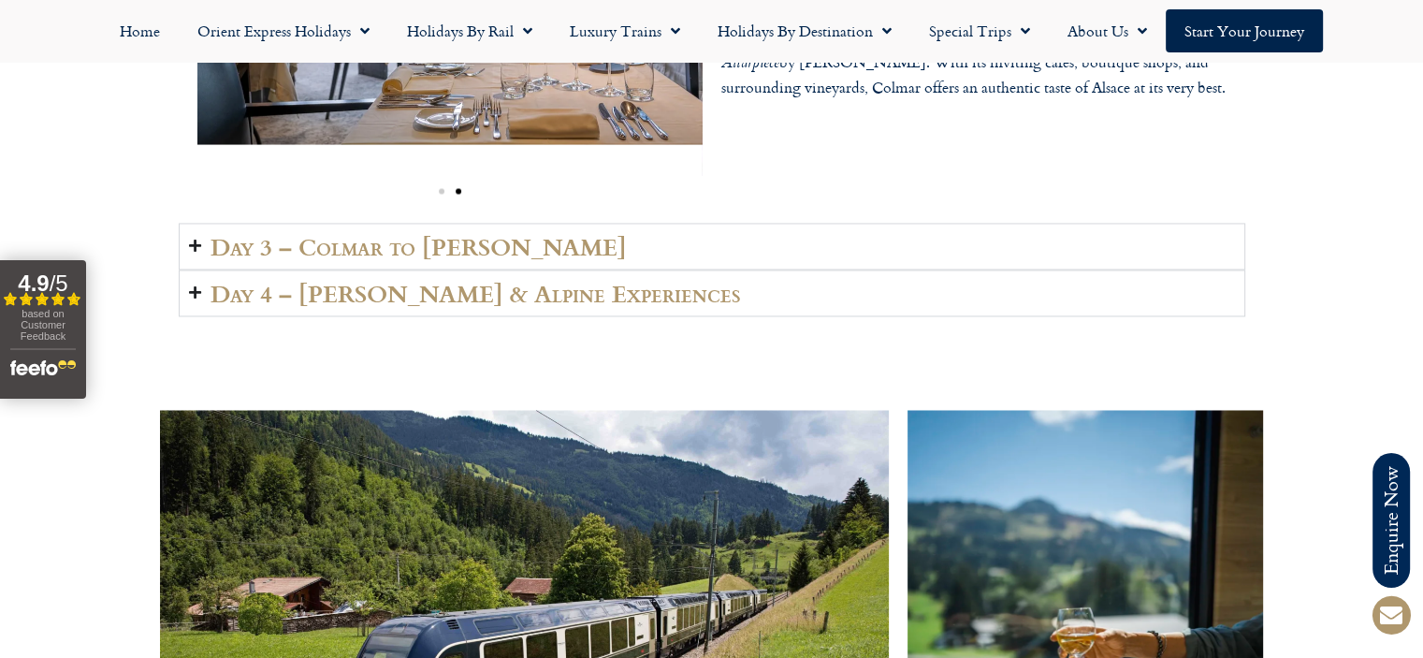
click at [196, 239] on icon "Accordion. Open links with Enter or Space, close with Escape, and navigate with…" at bounding box center [195, 246] width 12 height 14
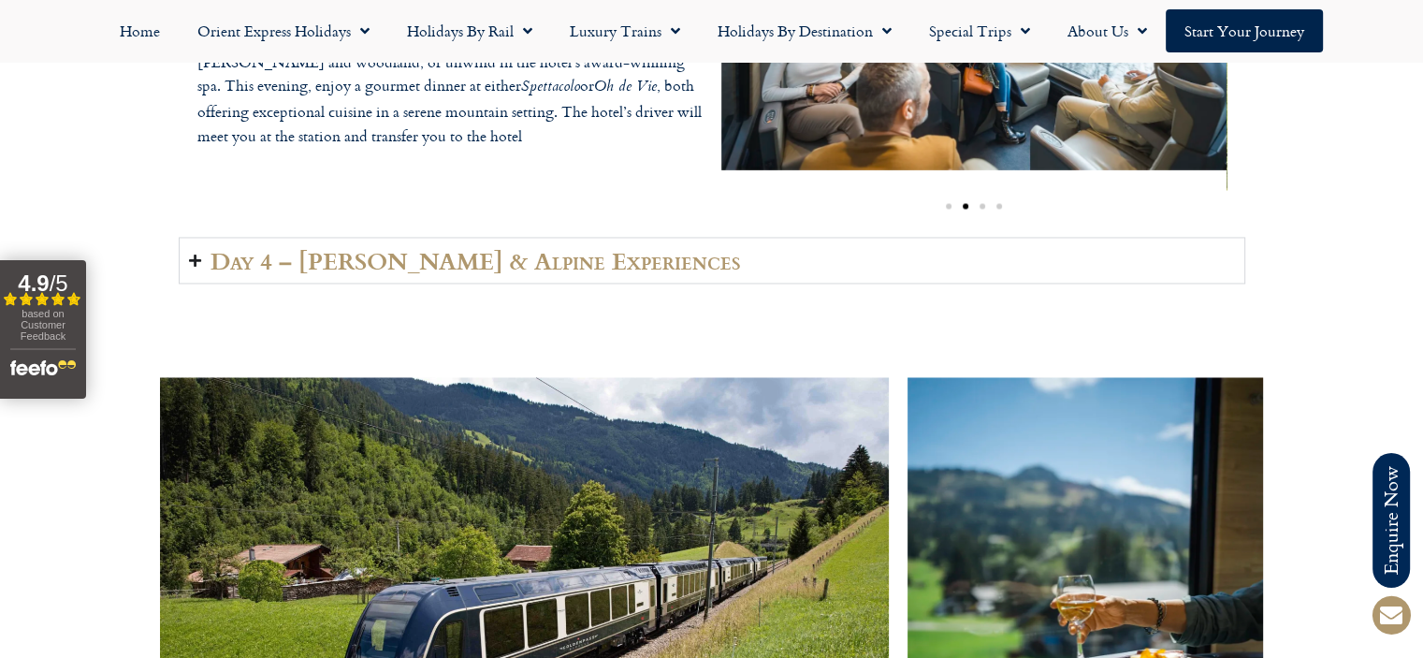
scroll to position [3025, 0]
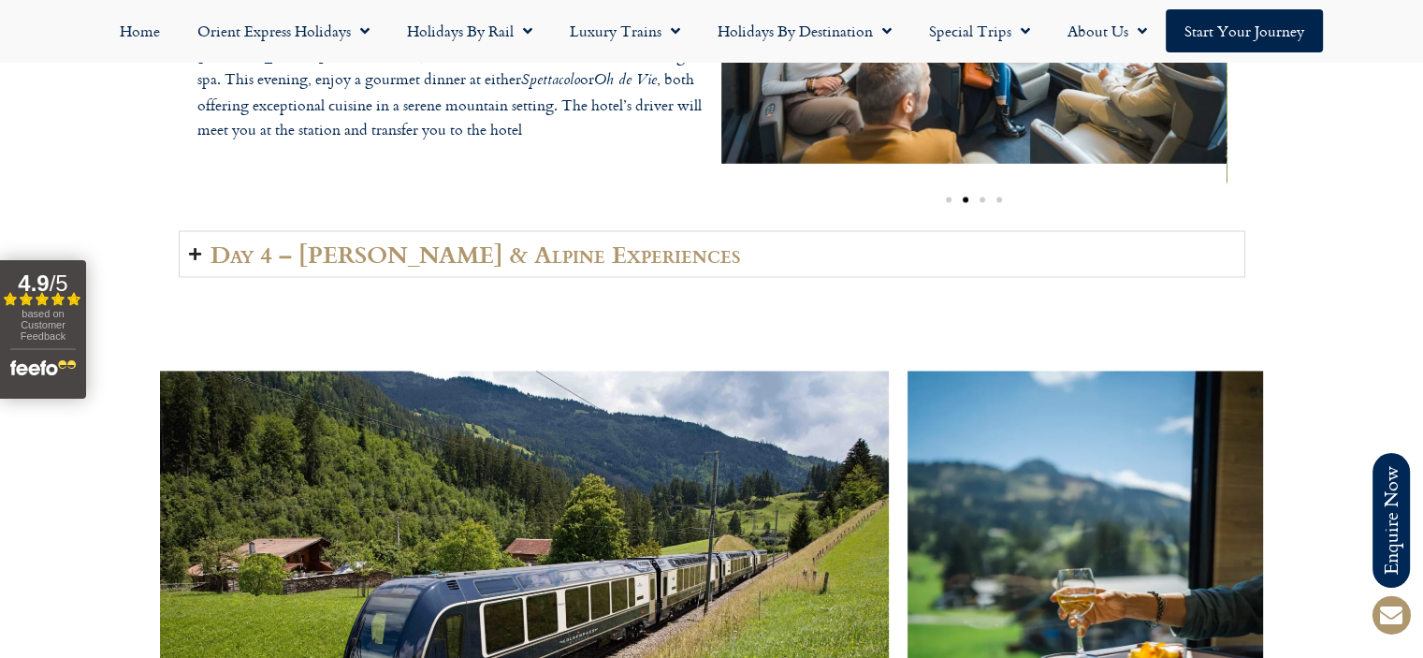
click at [181, 230] on summary "Day 4 – [PERSON_NAME] & Alpine Experiences" at bounding box center [712, 253] width 1066 height 47
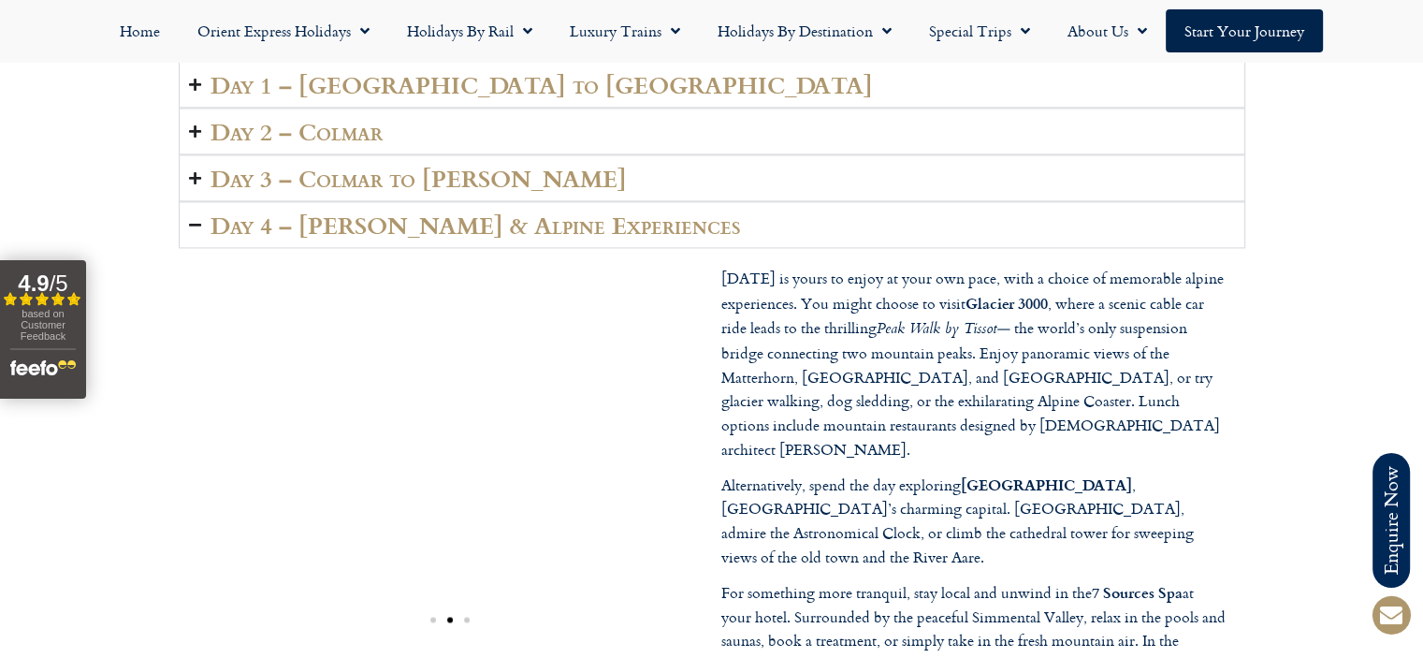
scroll to position [2606, 0]
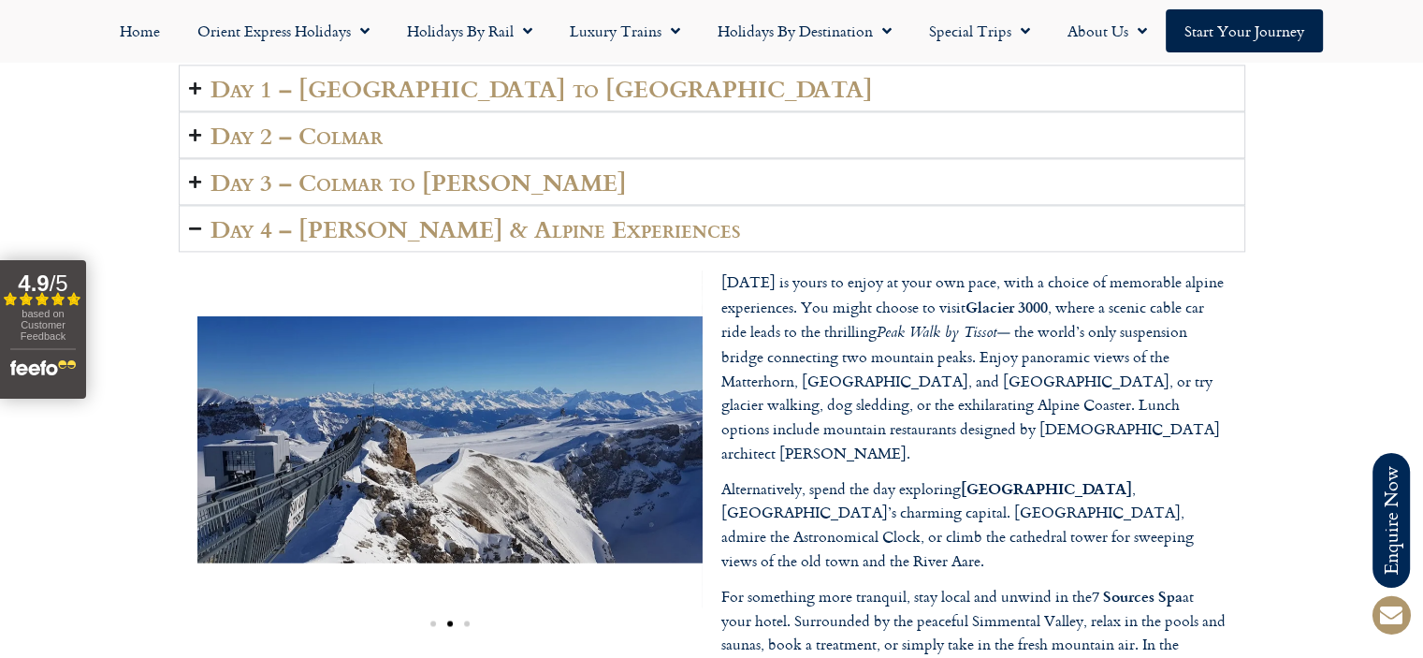
click at [190, 175] on icon "Accordion. Open links with Enter or Space, close with Escape, and navigate with…" at bounding box center [195, 182] width 12 height 14
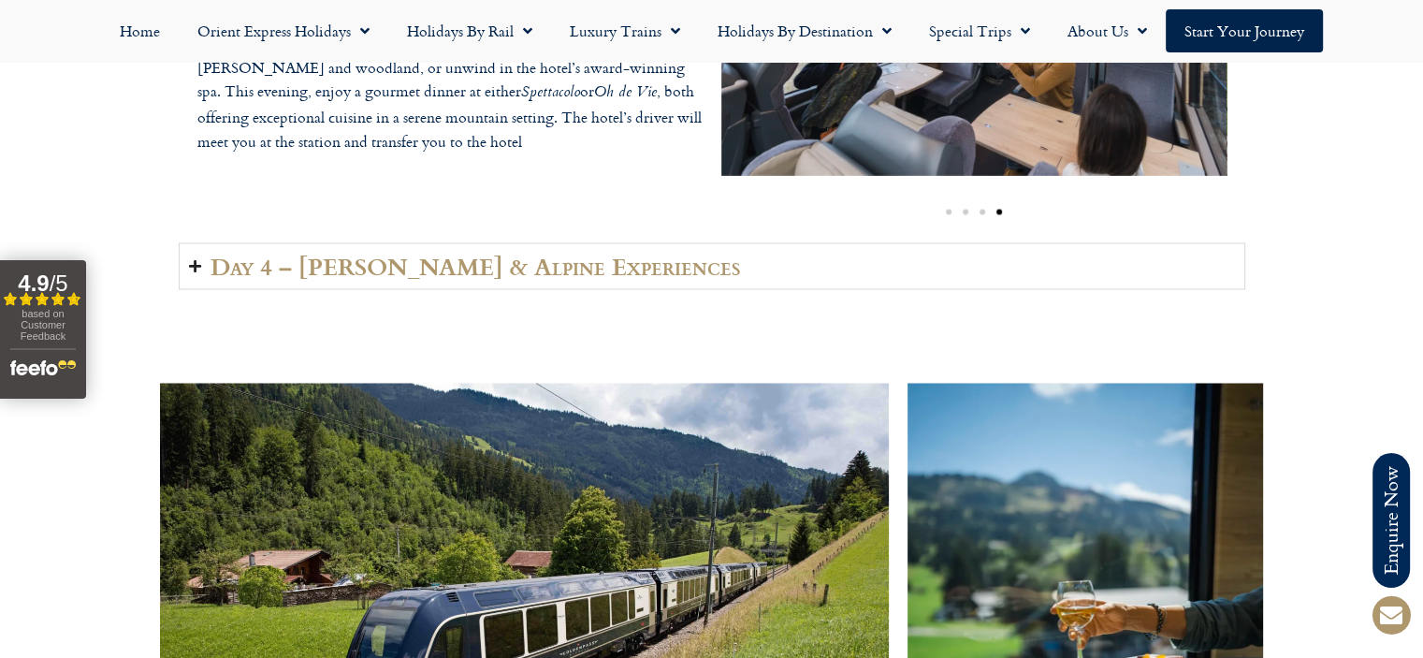
scroll to position [3014, 0]
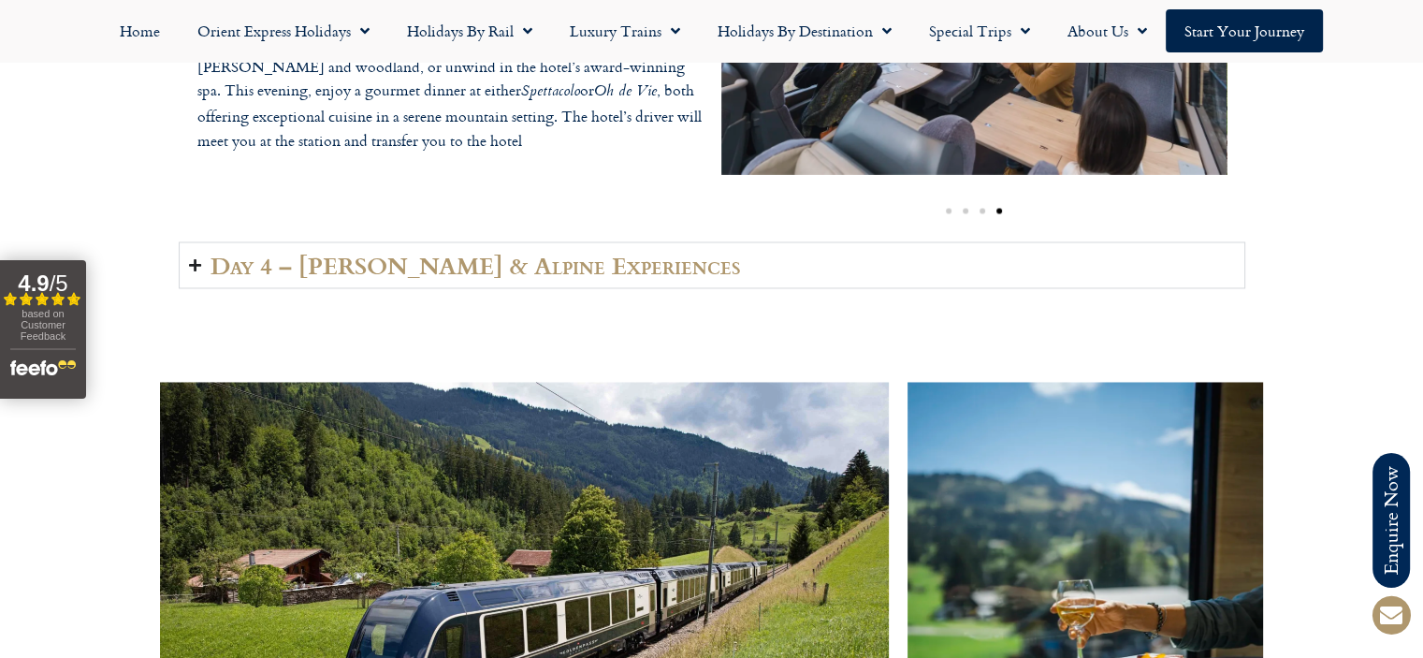
click at [191, 251] on summary "Day 4 – [PERSON_NAME] & Alpine Experiences" at bounding box center [712, 264] width 1066 height 47
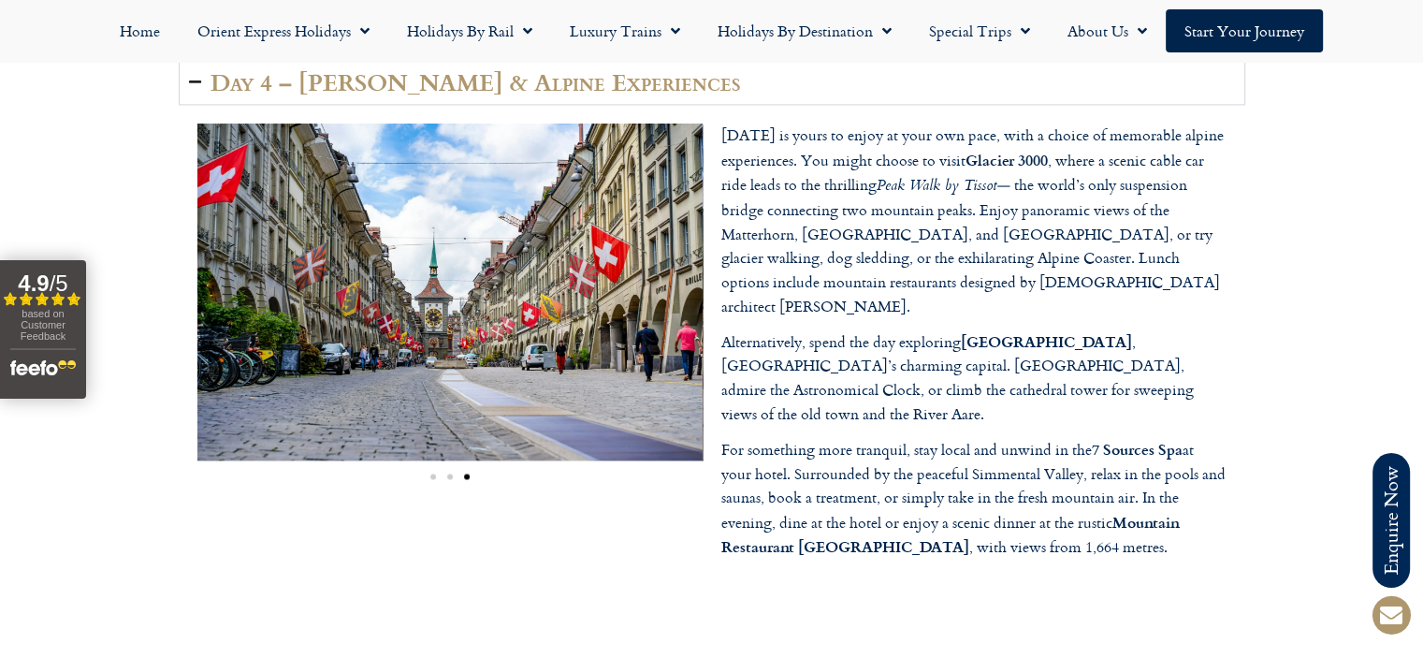
scroll to position [2754, 0]
click at [273, 235] on img "3 / 3" at bounding box center [449, 291] width 505 height 337
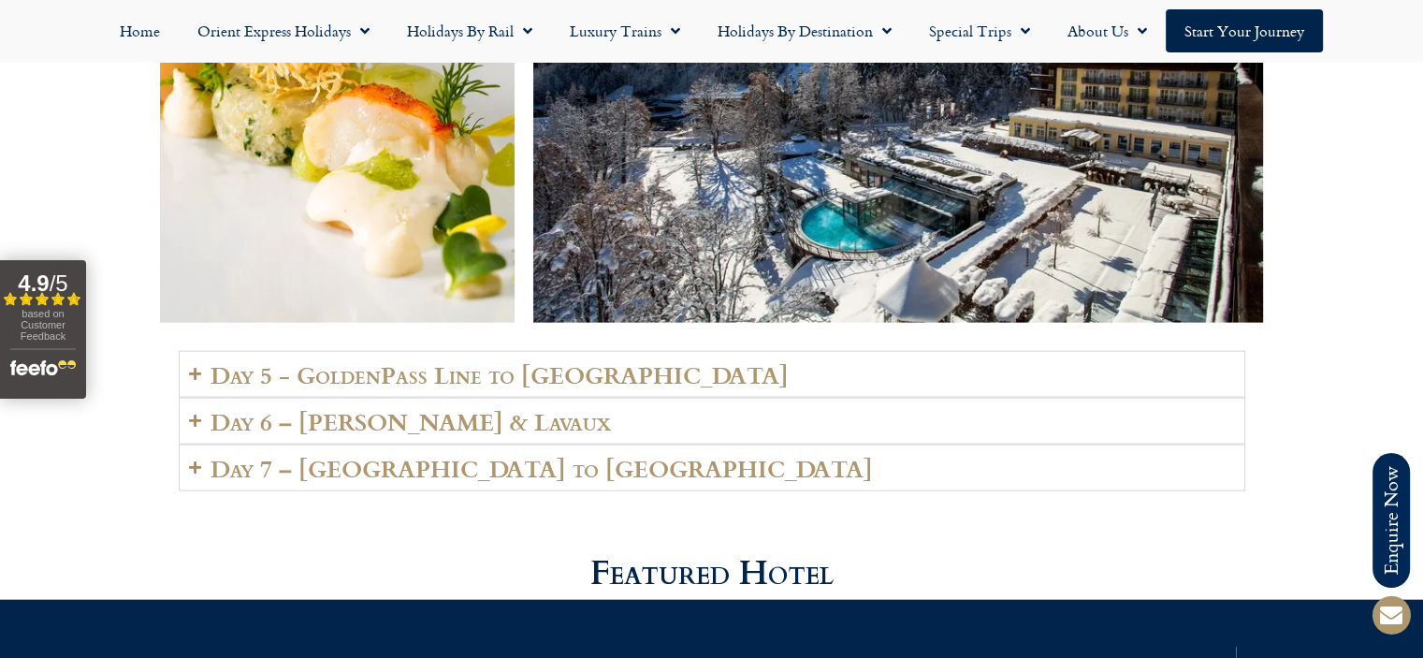
scroll to position [4071, 0]
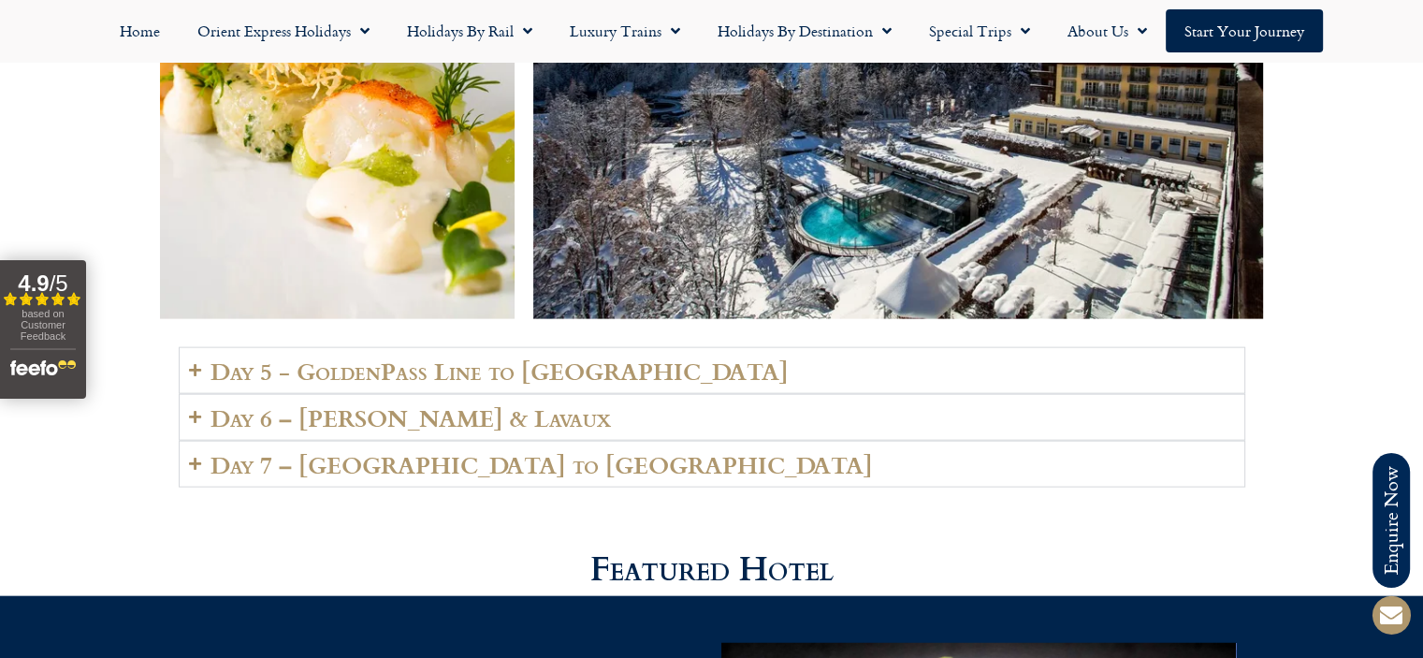
click at [244, 357] on h2 "Day 5 - GoldenPass Line to [GEOGRAPHIC_DATA]" at bounding box center [499, 370] width 578 height 26
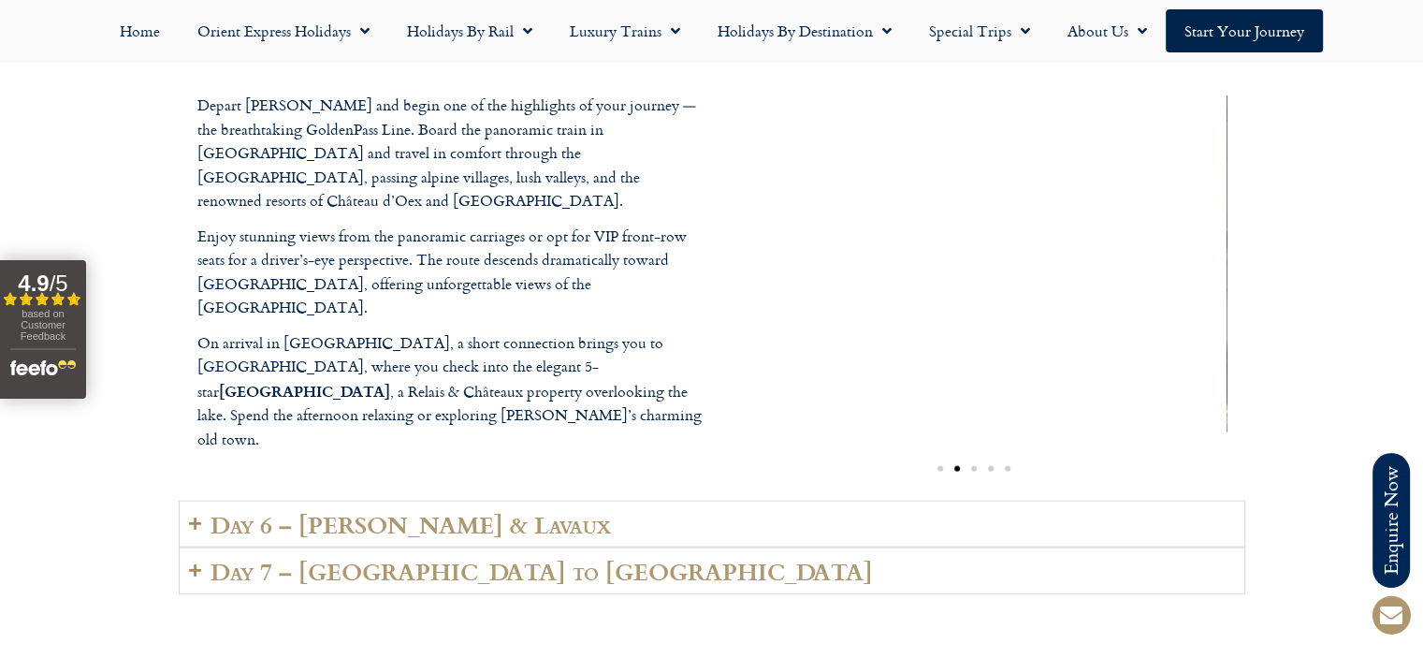
scroll to position [4412, 0]
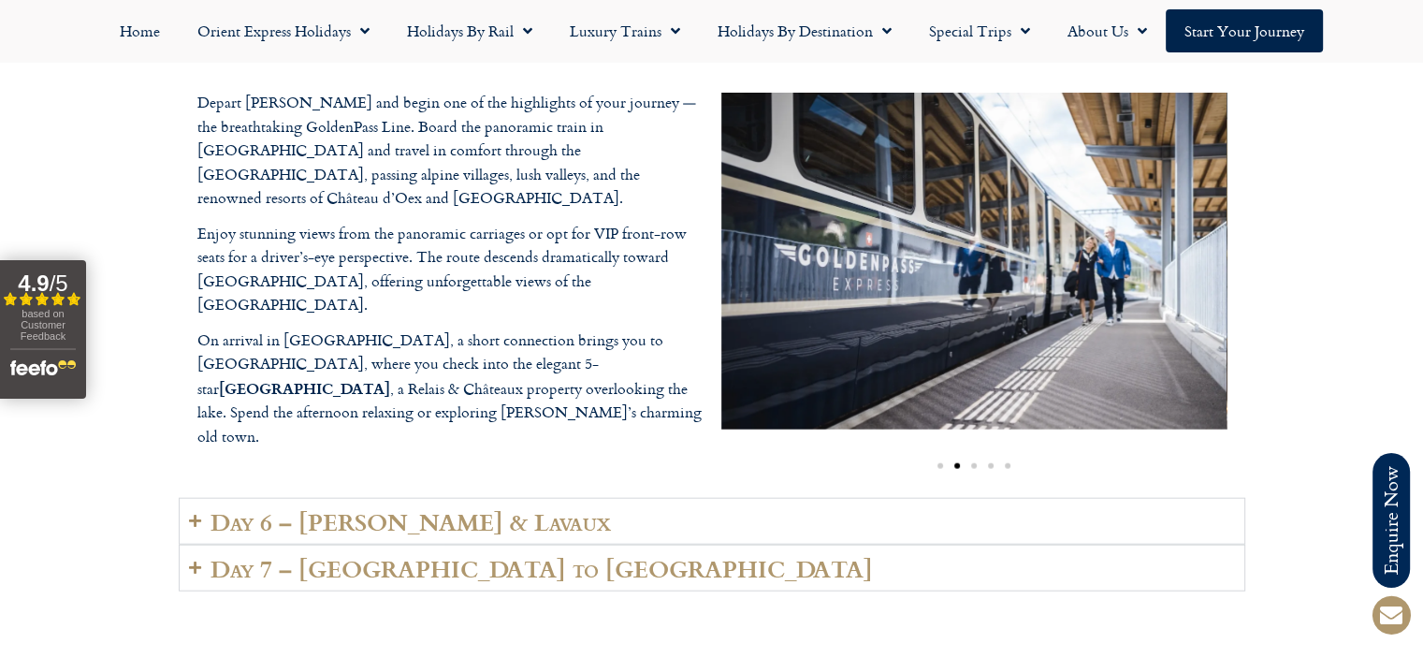
click at [162, 183] on div "Day 5 - GoldenPass Line to Vevey Depart Lenk and begin one of the highlights of…" at bounding box center [711, 322] width 1423 height 650
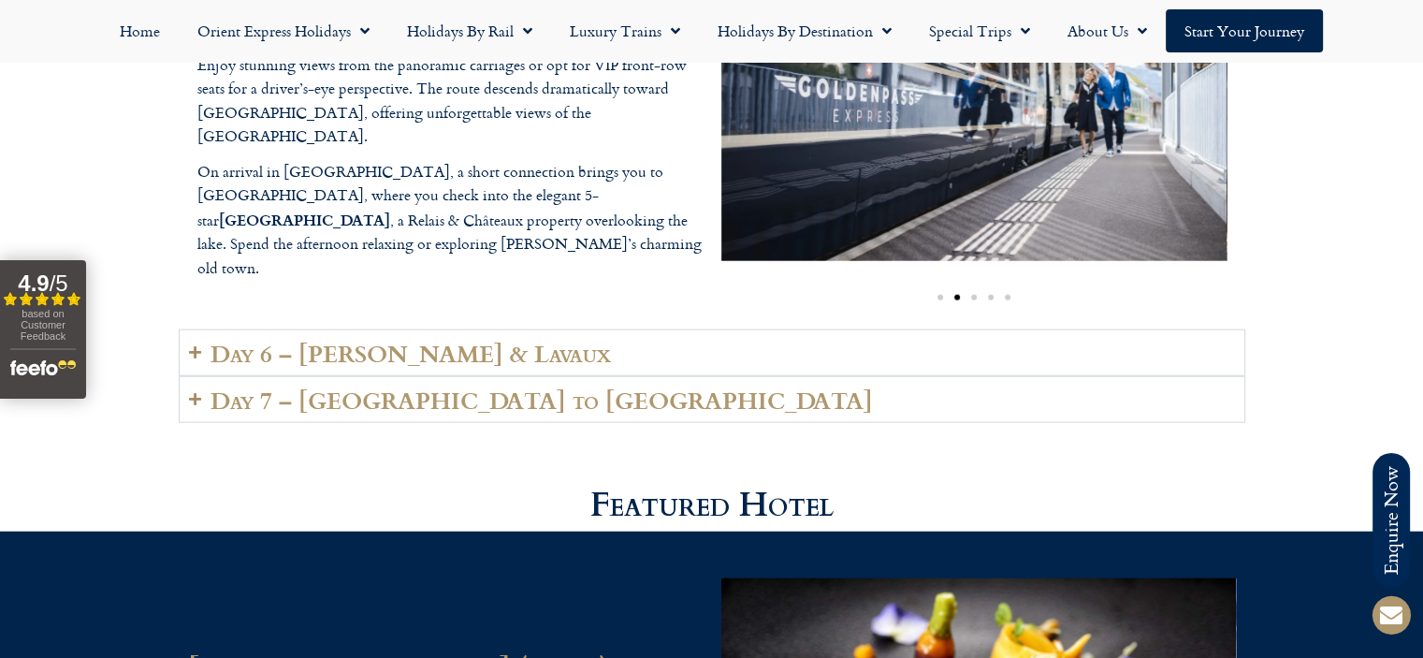
scroll to position [4584, 0]
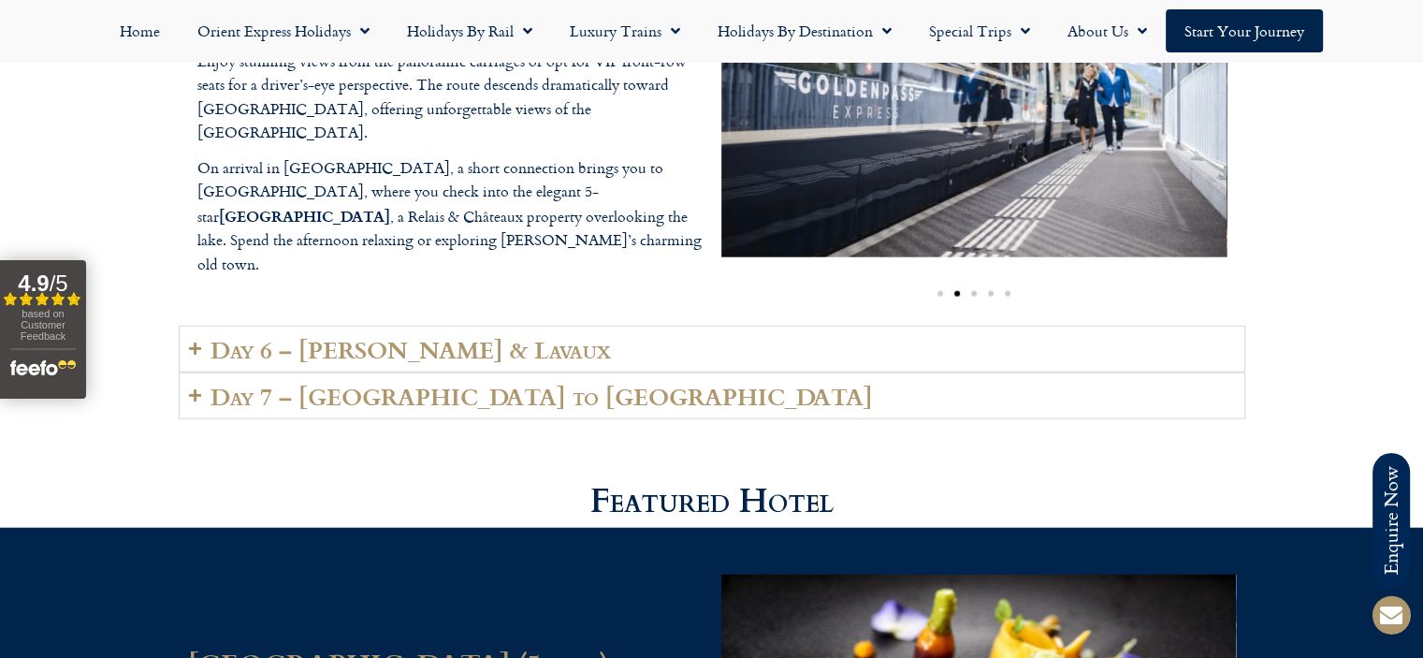
click at [195, 341] on icon "Accordion. Open links with Enter or Space, close with Escape, and navigate with…" at bounding box center [195, 348] width 12 height 14
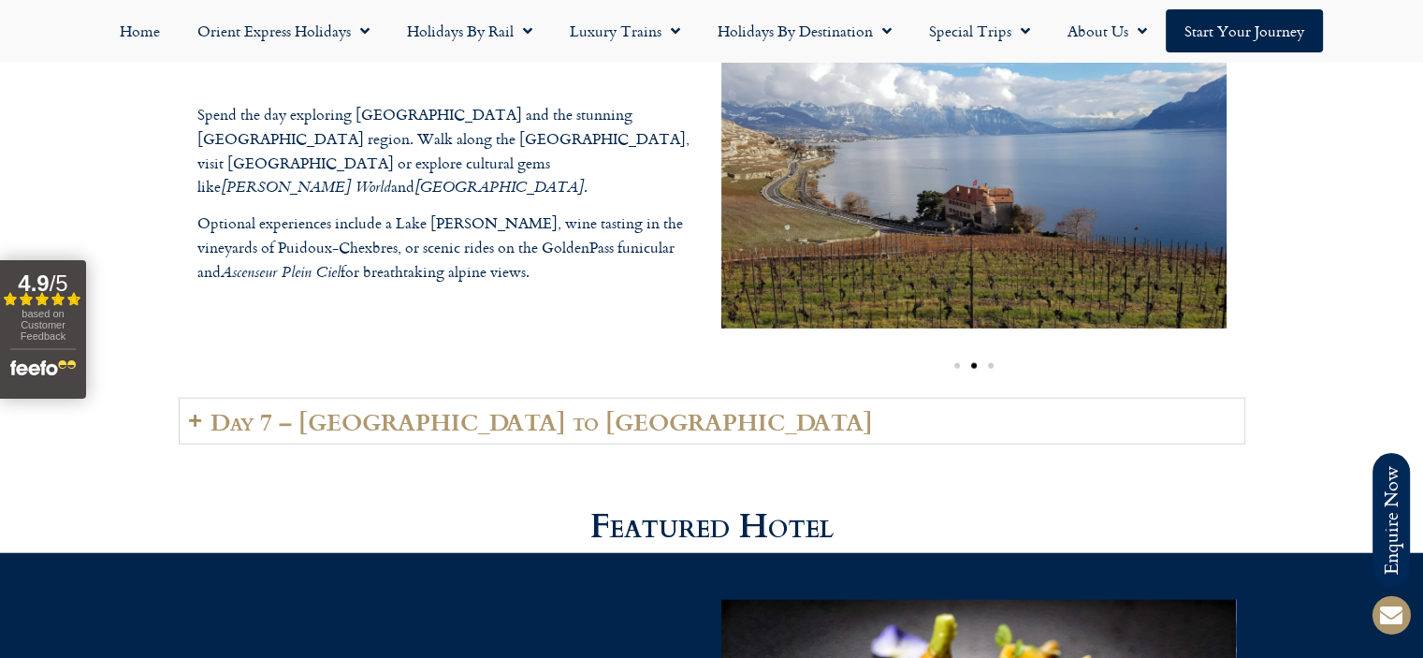
scroll to position [4517, 0]
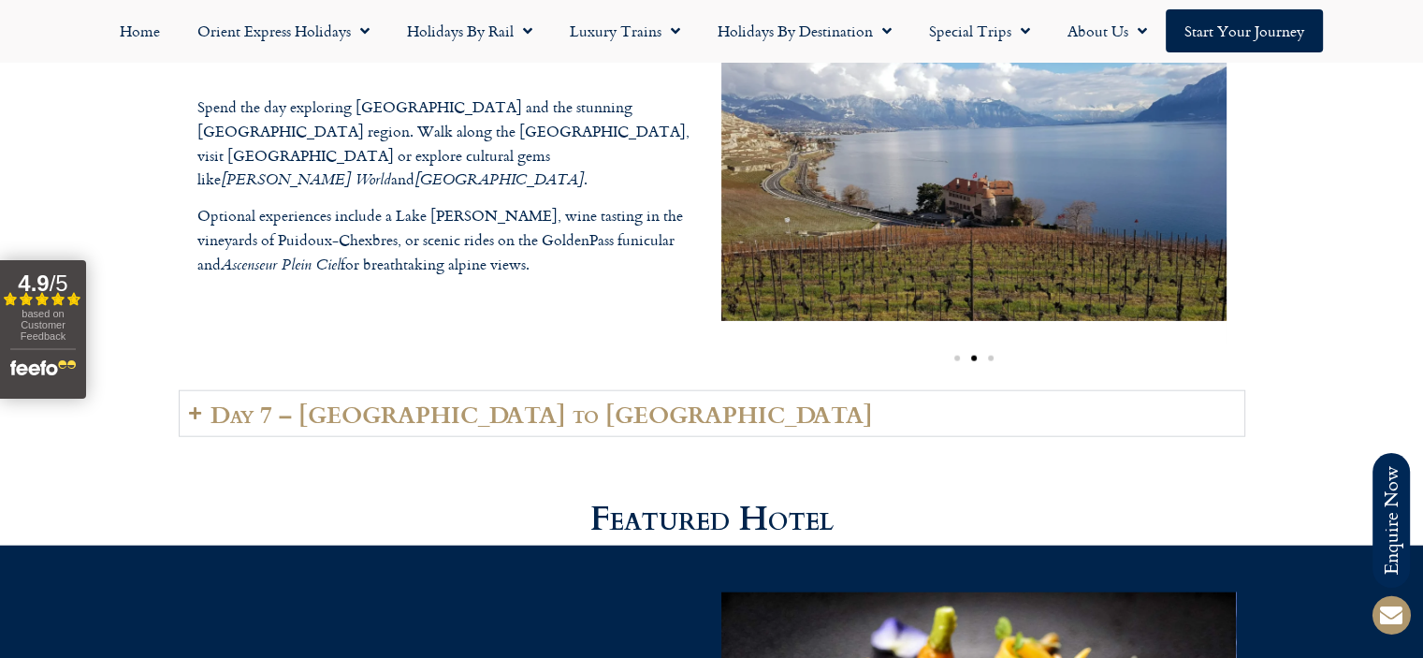
click at [196, 390] on summary "Day 7 – [GEOGRAPHIC_DATA] to [GEOGRAPHIC_DATA]" at bounding box center [712, 413] width 1066 height 47
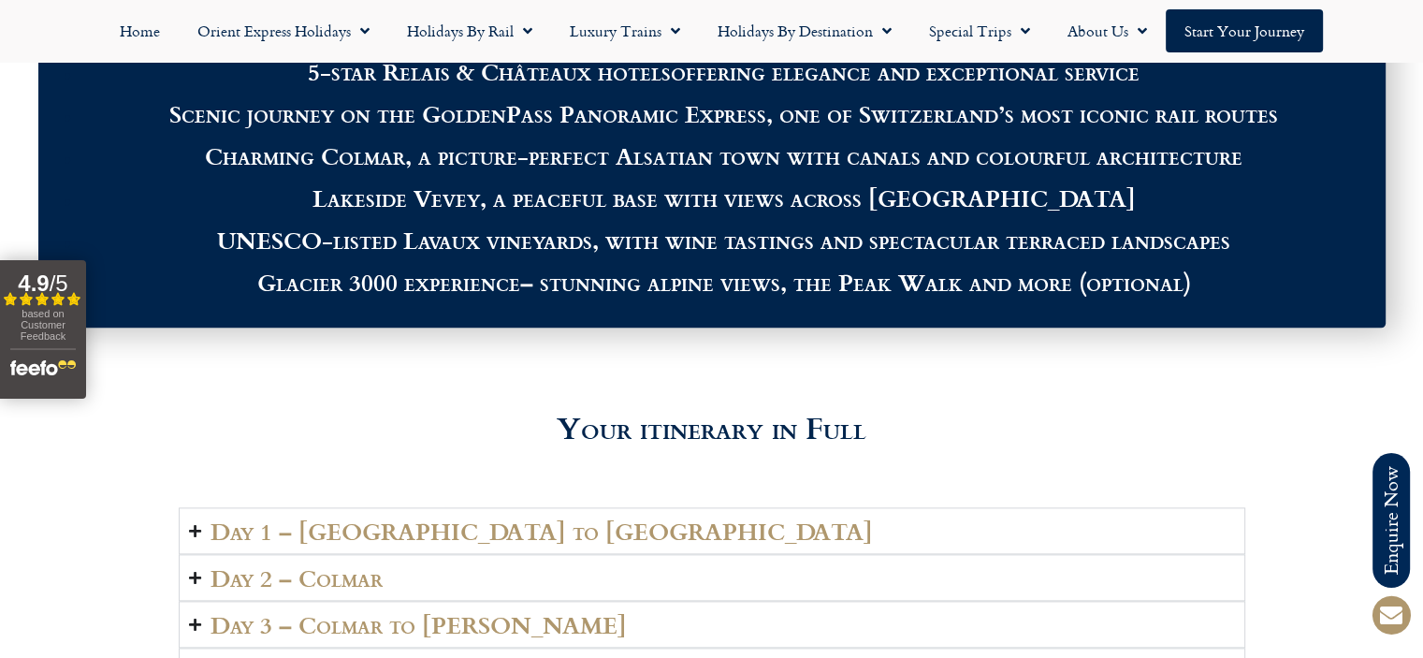
scroll to position [1588, 0]
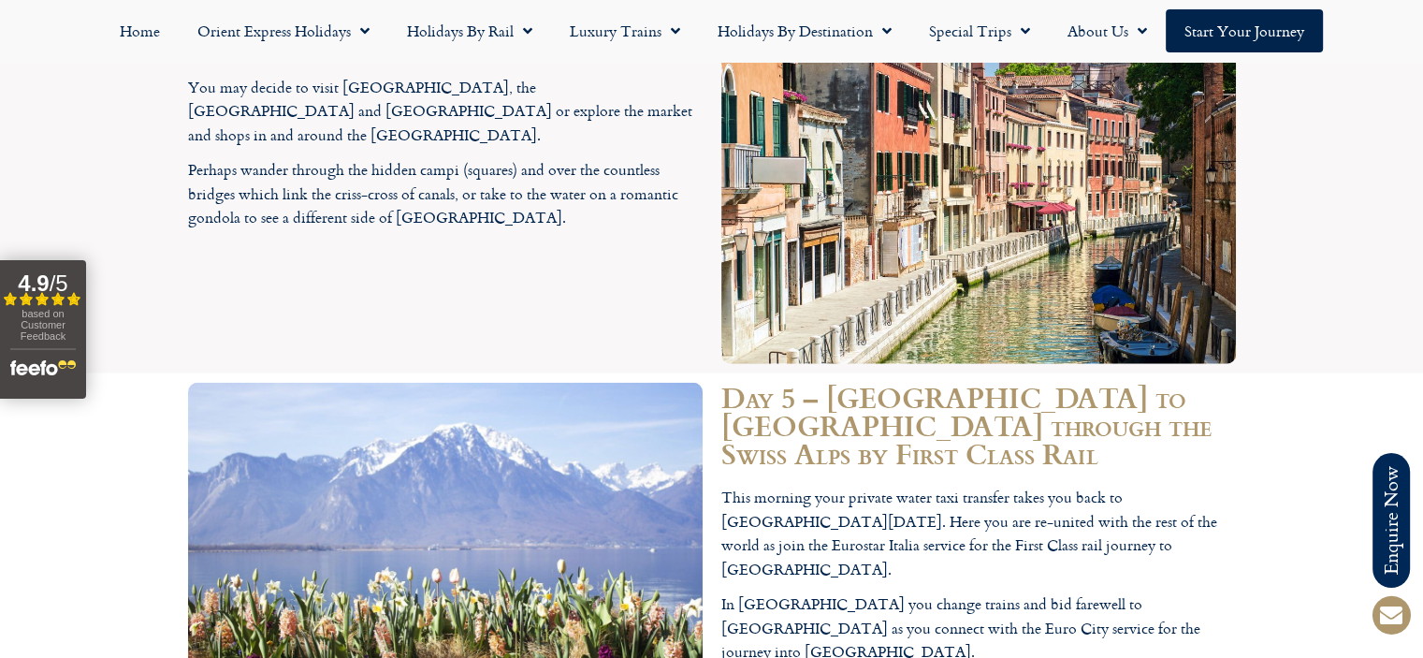
scroll to position [4692, 0]
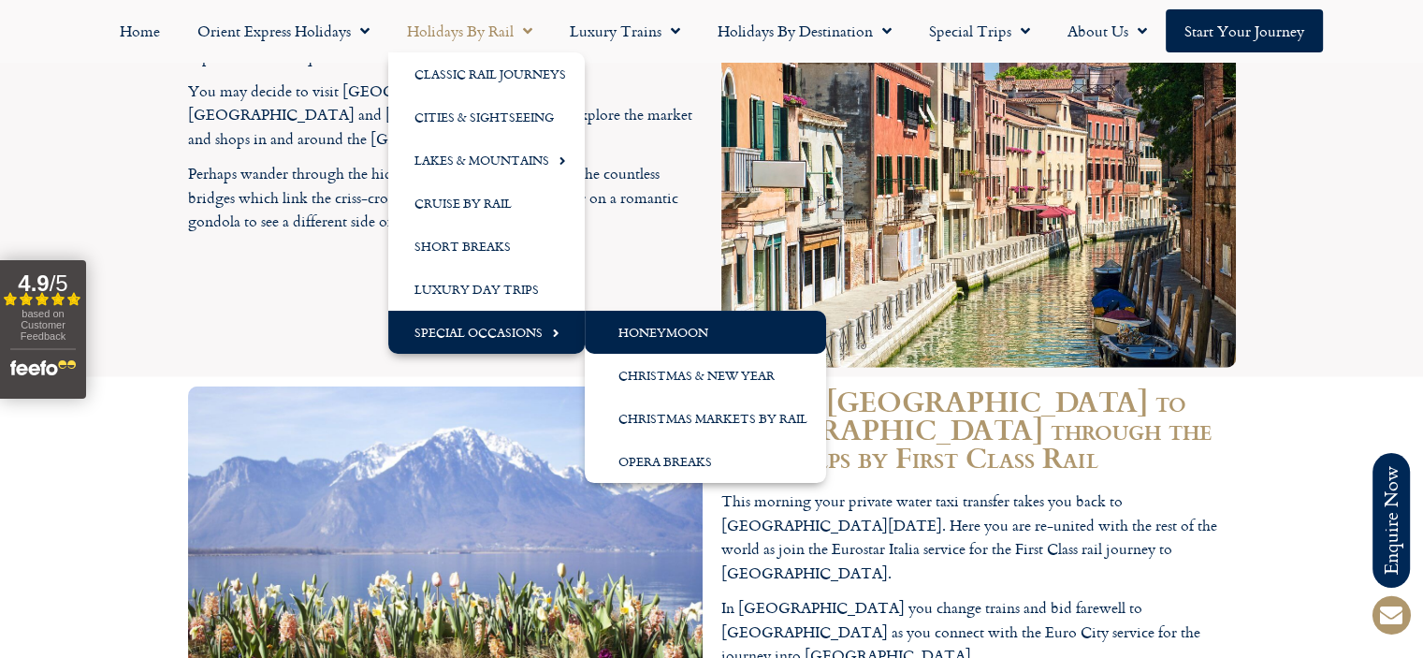
click at [650, 332] on link "Honeymoon" at bounding box center [705, 332] width 241 height 43
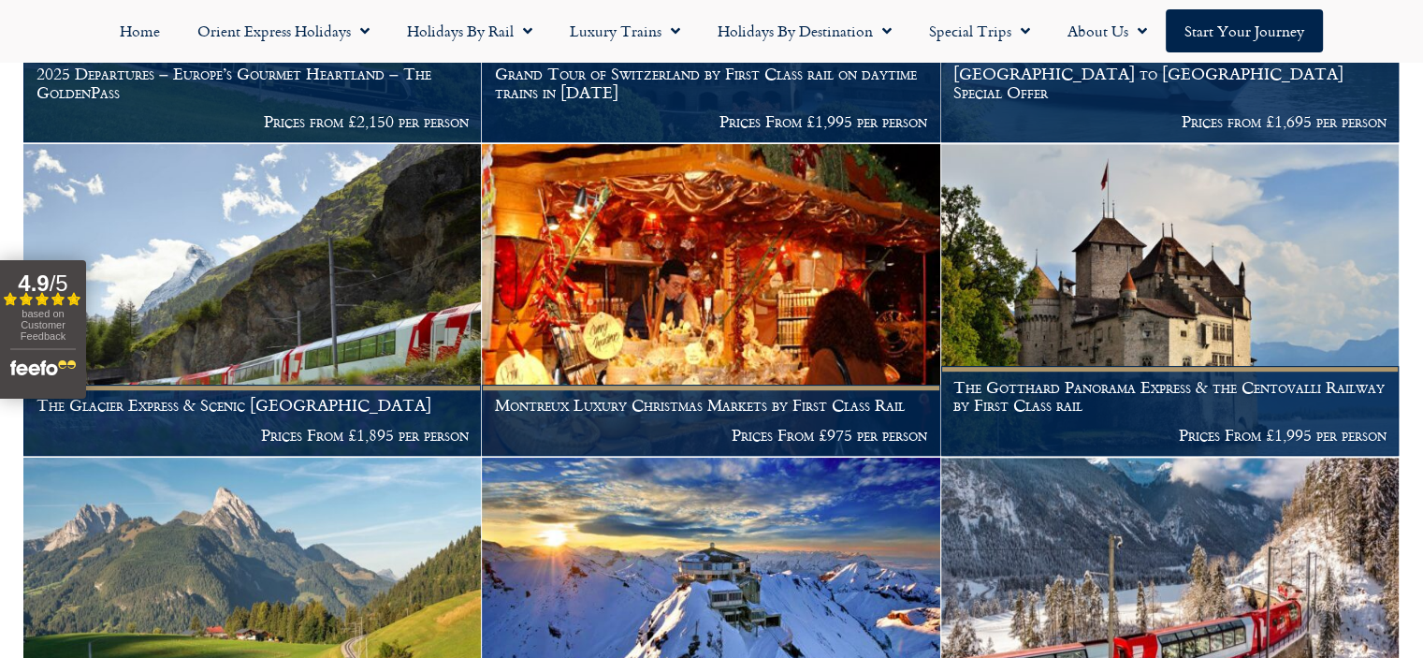
scroll to position [800, 0]
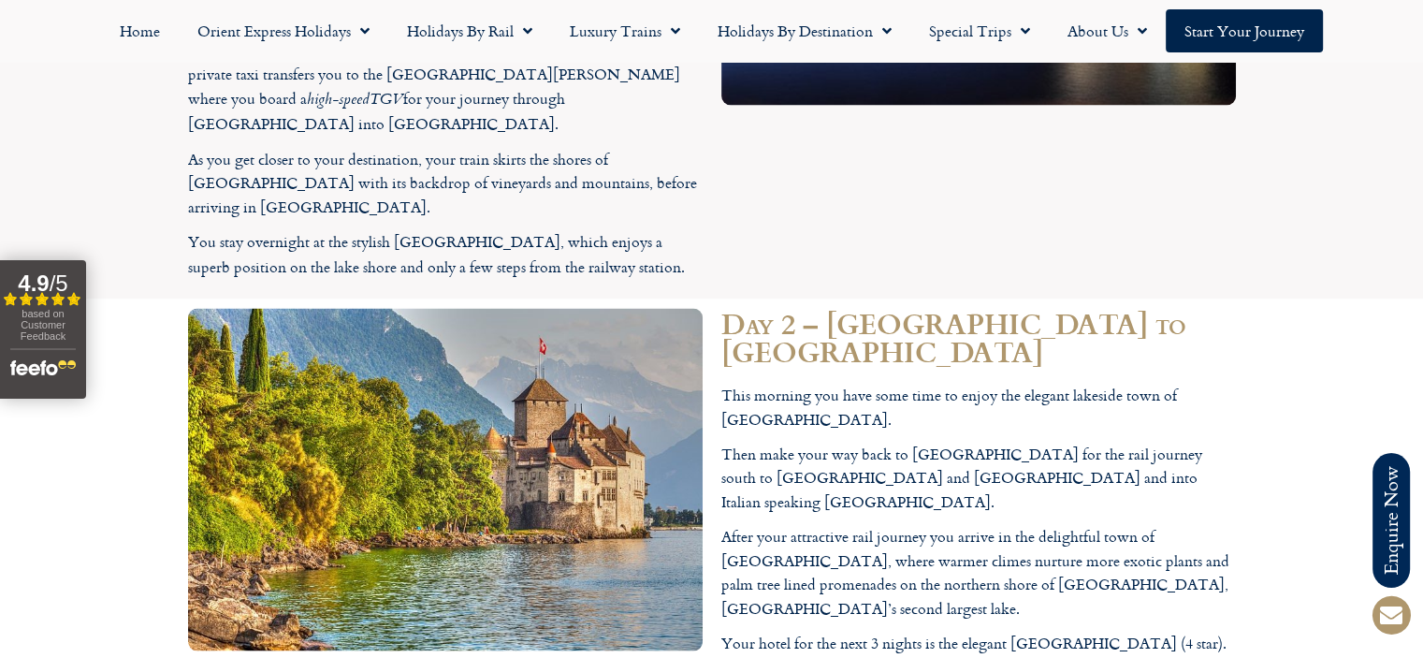
scroll to position [2722, 0]
